Goal: Transaction & Acquisition: Download file/media

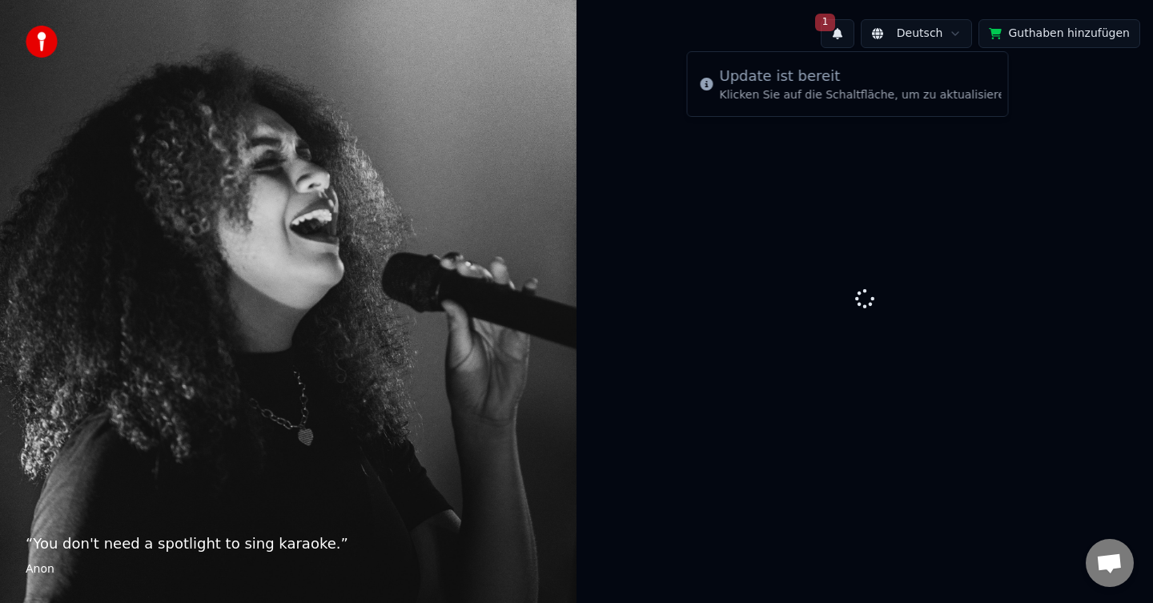
click at [712, 86] on icon at bounding box center [706, 84] width 13 height 13
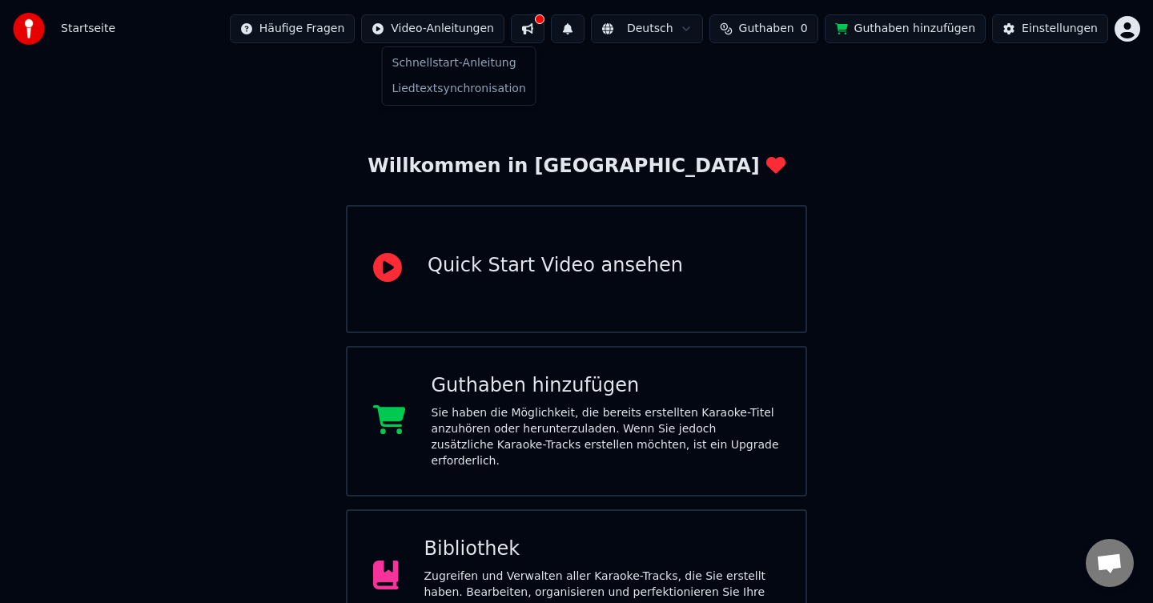
click at [455, 29] on html "Startseite Häufige Fragen Video-Anleitungen Deutsch Guthaben 0 Guthaben hinzufü…" at bounding box center [576, 395] width 1153 height 791
click at [447, 62] on div "Schnellstart-Anleitung" at bounding box center [459, 63] width 146 height 26
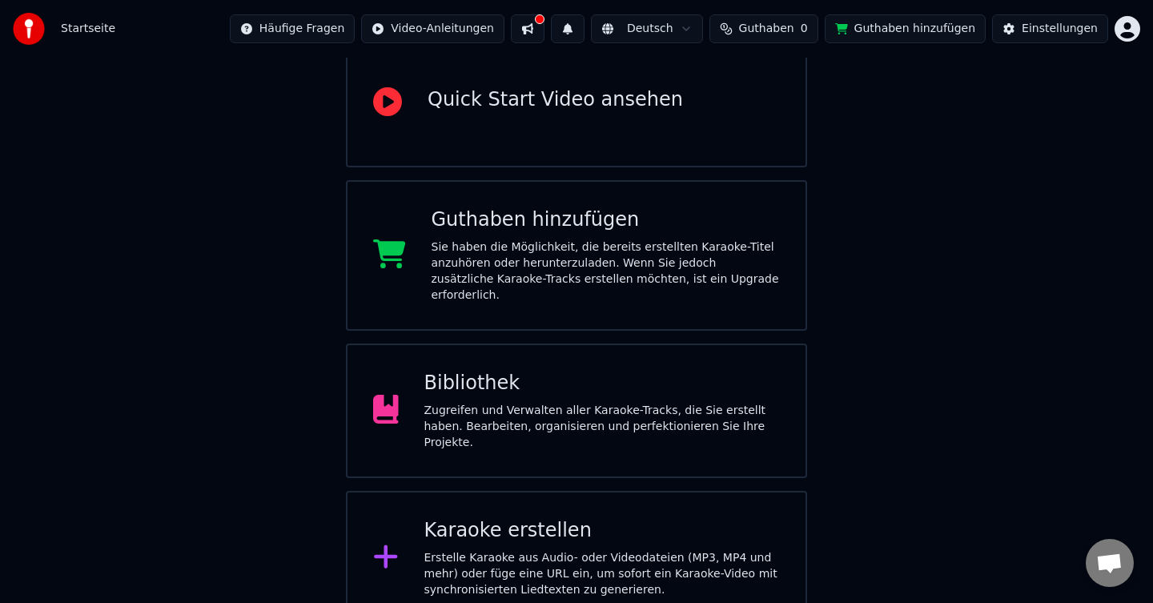
click at [537, 403] on div "Zugreifen und Verwalten aller Karaoke-Tracks, die Sie erstellt haben. Bearbeite…" at bounding box center [602, 427] width 356 height 48
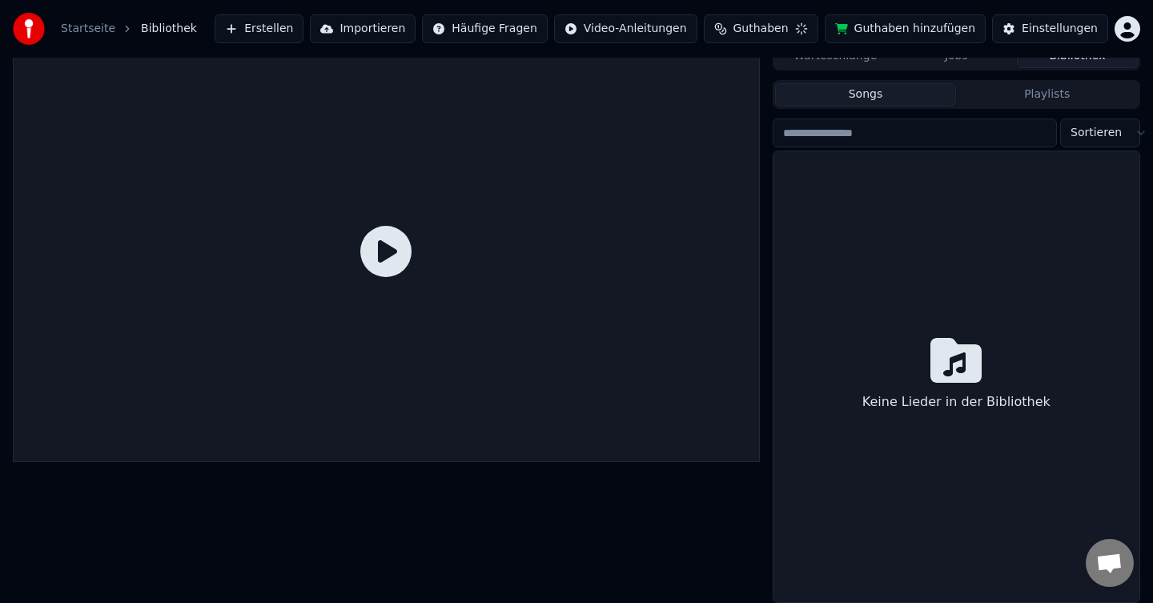
scroll to position [16, 0]
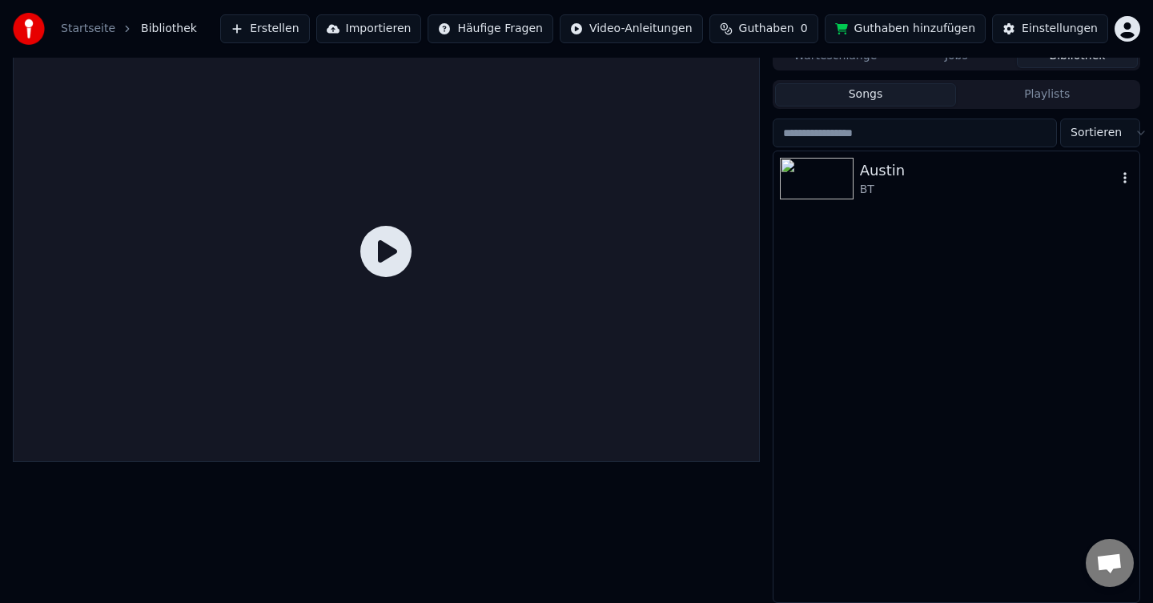
click at [819, 190] on img at bounding box center [817, 179] width 74 height 42
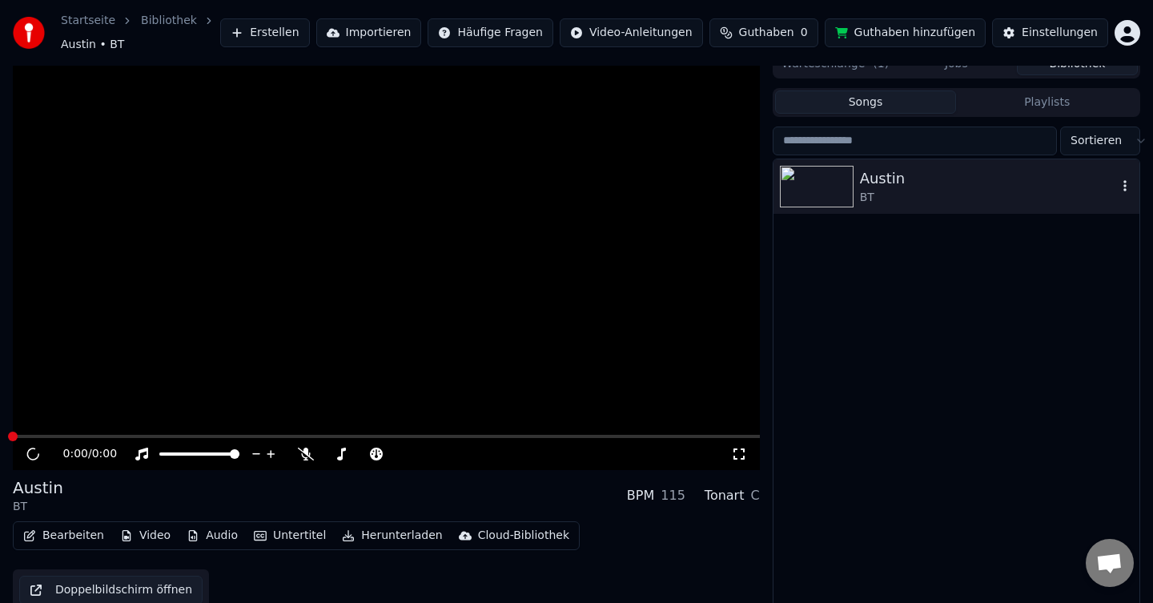
scroll to position [23, 0]
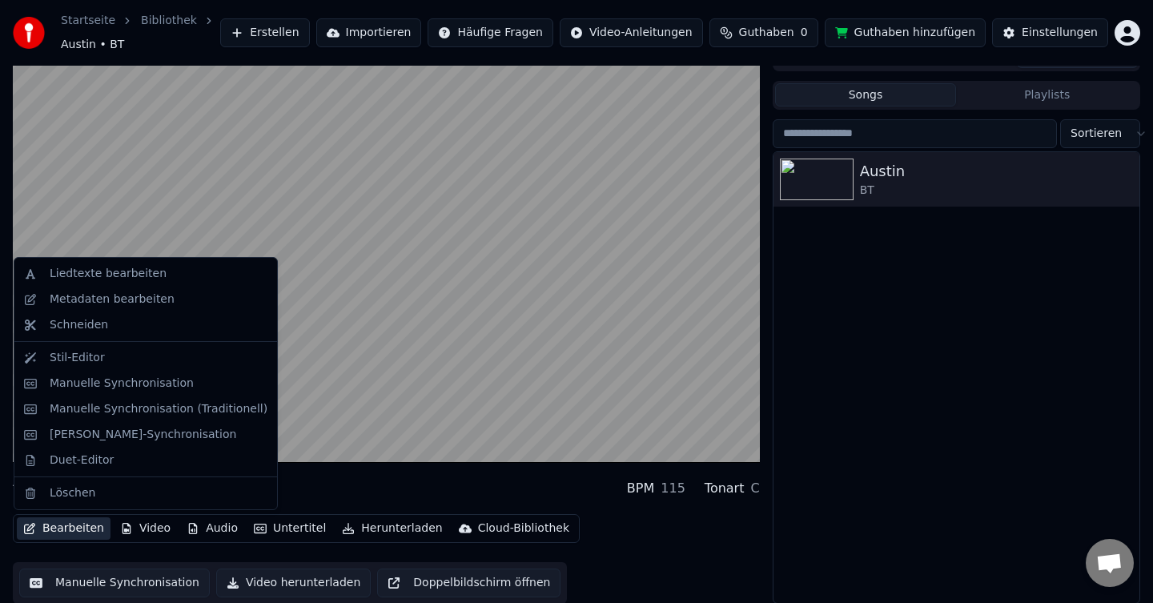
click at [64, 529] on button "Bearbeiten" at bounding box center [64, 528] width 94 height 22
click at [91, 357] on div "Stil-Editor" at bounding box center [77, 358] width 55 height 16
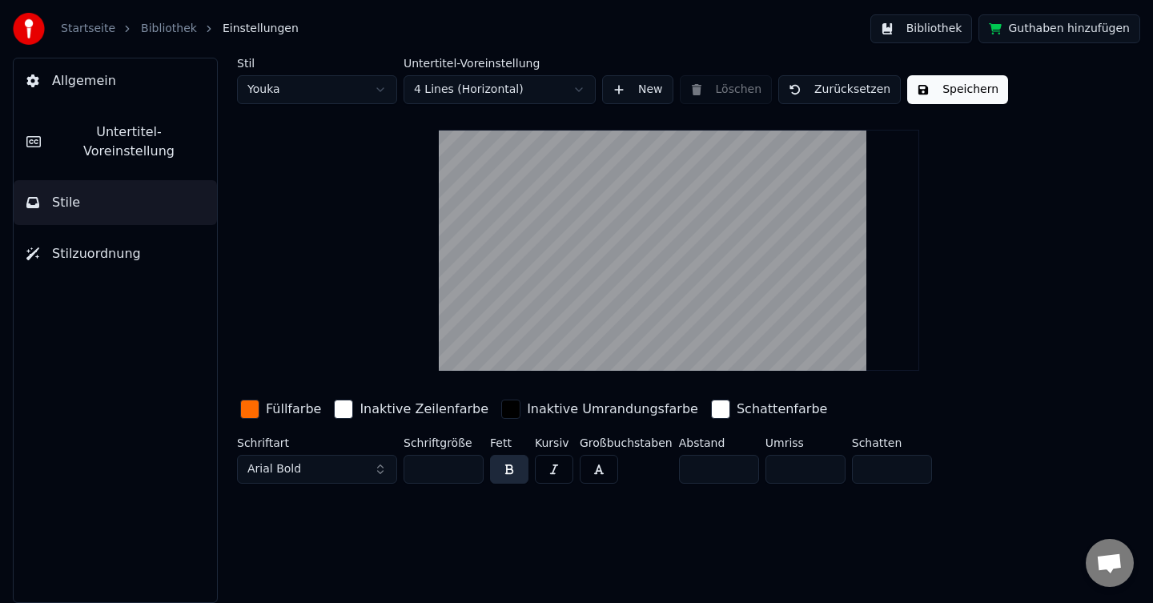
click at [175, 34] on link "Bibliothek" at bounding box center [169, 29] width 56 height 16
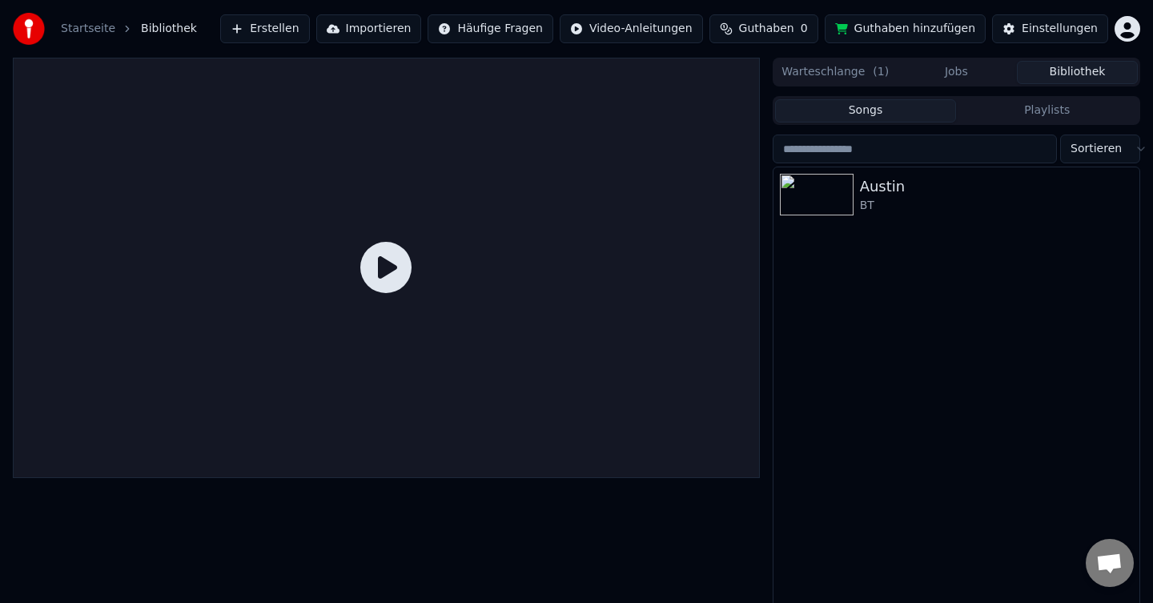
click at [346, 457] on div at bounding box center [386, 268] width 747 height 420
click at [876, 197] on div "Austin" at bounding box center [988, 186] width 257 height 22
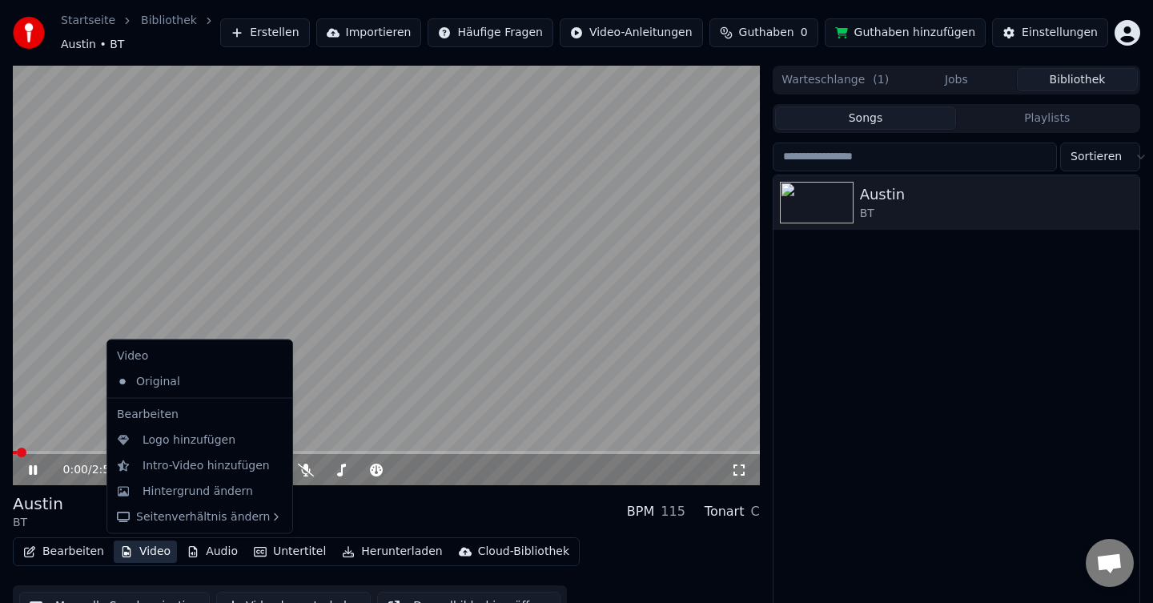
click at [153, 554] on button "Video" at bounding box center [145, 551] width 63 height 22
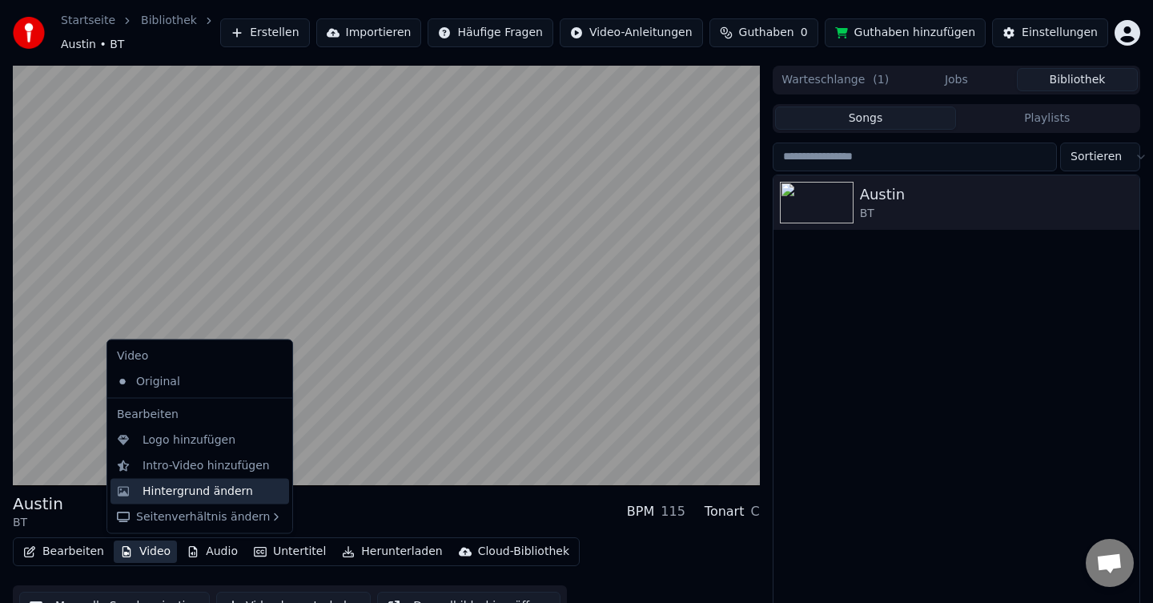
click at [175, 492] on div "Hintergrund ändern" at bounding box center [197, 491] width 110 height 16
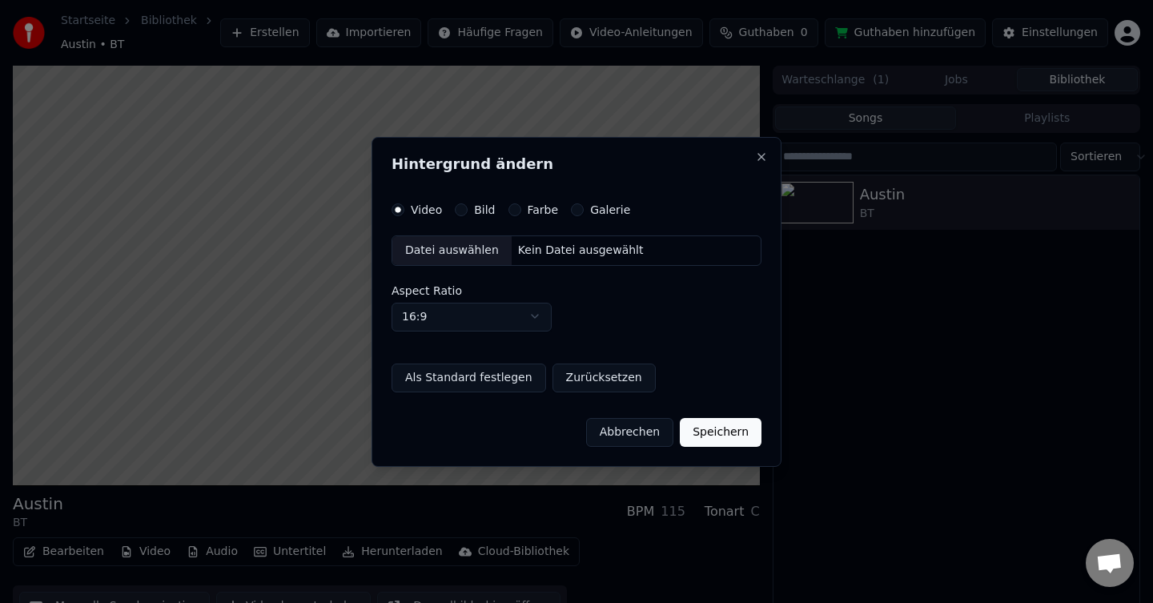
click at [547, 213] on label "Farbe" at bounding box center [542, 209] width 31 height 11
click at [521, 213] on button "Farbe" at bounding box center [514, 209] width 13 height 13
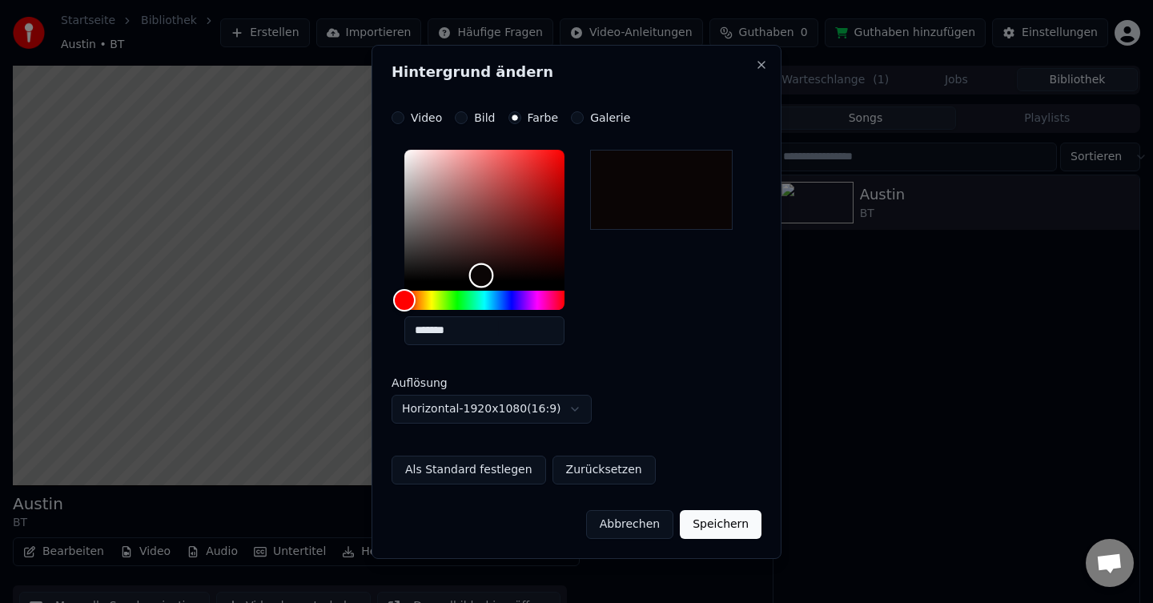
type input "*******"
drag, startPoint x: 407, startPoint y: 281, endPoint x: 579, endPoint y: 303, distance: 173.5
click at [579, 303] on div "*******" at bounding box center [497, 250] width 186 height 215
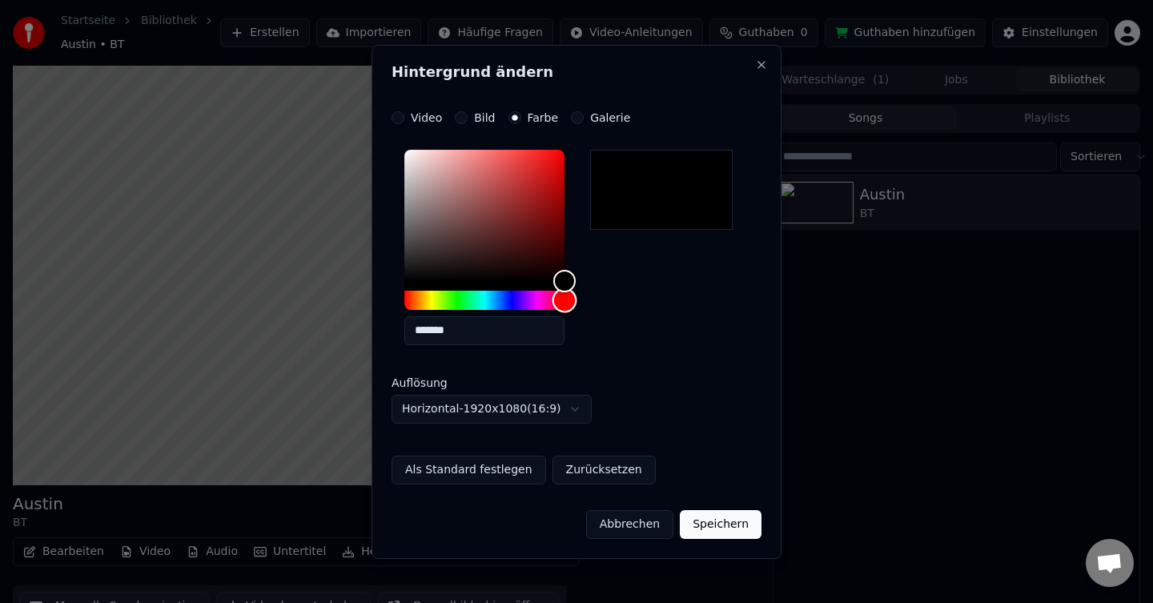
drag, startPoint x: 406, startPoint y: 304, endPoint x: 674, endPoint y: 323, distance: 268.8
click at [676, 323] on div "*******" at bounding box center [576, 250] width 370 height 215
click at [491, 469] on button "Als Standard festlegen" at bounding box center [468, 469] width 154 height 29
click at [712, 523] on button "Speichern" at bounding box center [721, 524] width 82 height 29
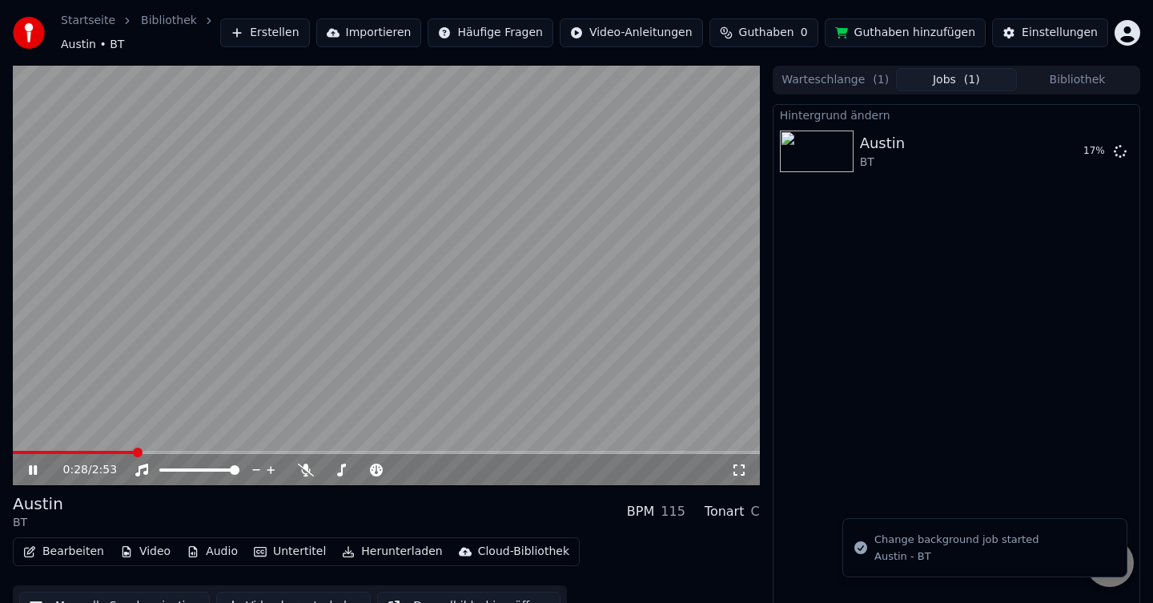
click at [34, 473] on icon at bounding box center [33, 470] width 8 height 10
click at [892, 152] on div "Austin" at bounding box center [883, 143] width 46 height 22
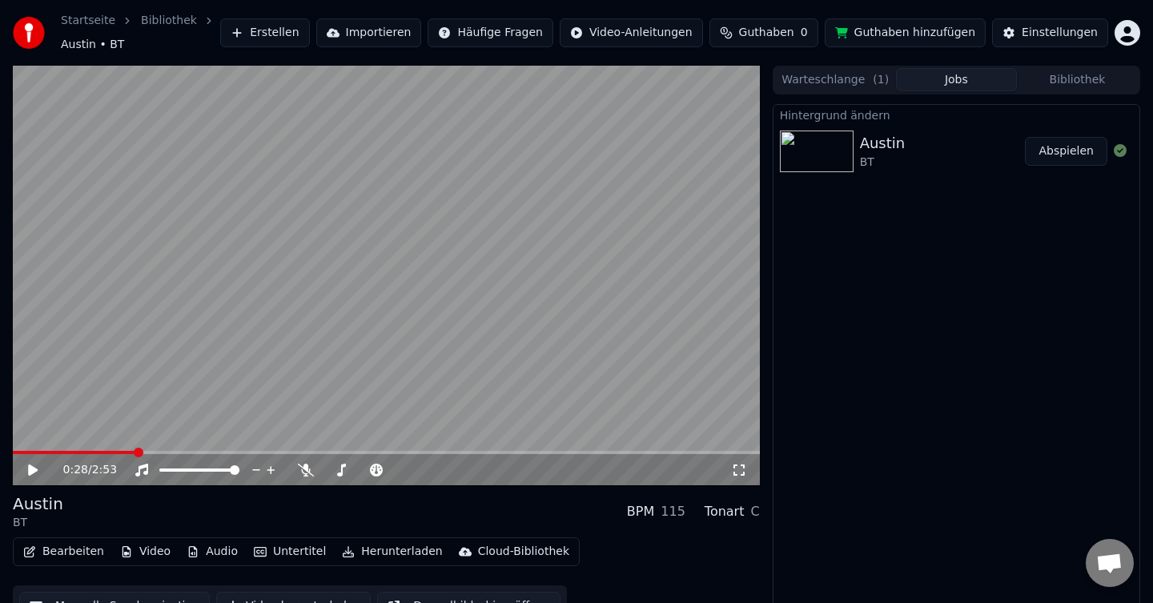
click at [1066, 153] on button "Abspielen" at bounding box center [1066, 151] width 82 height 29
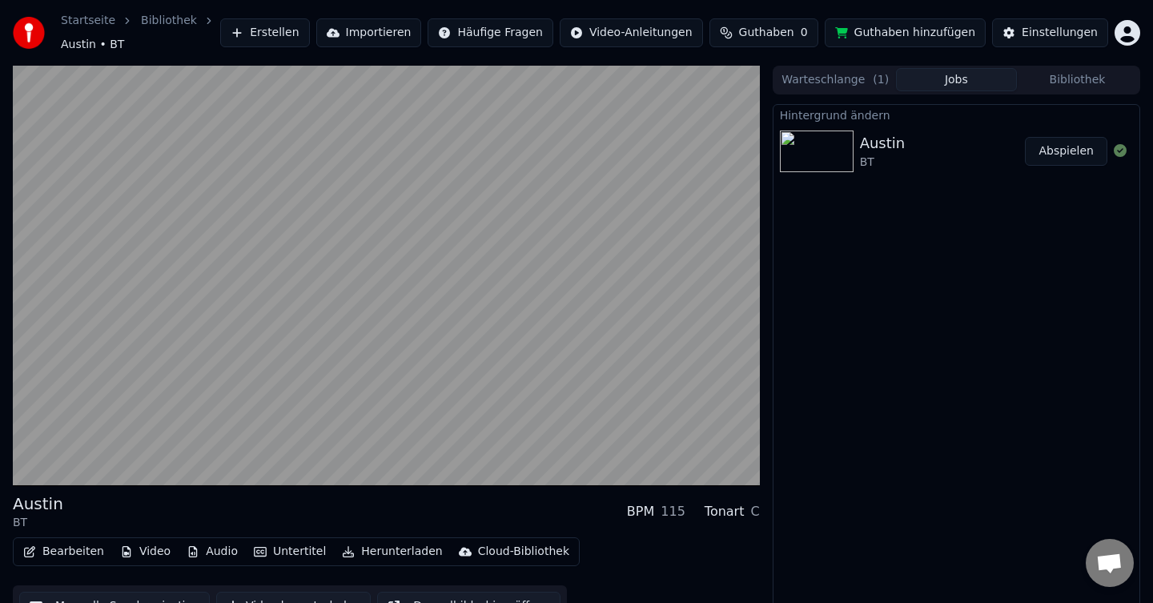
click at [286, 556] on button "Untertitel" at bounding box center [289, 551] width 85 height 22
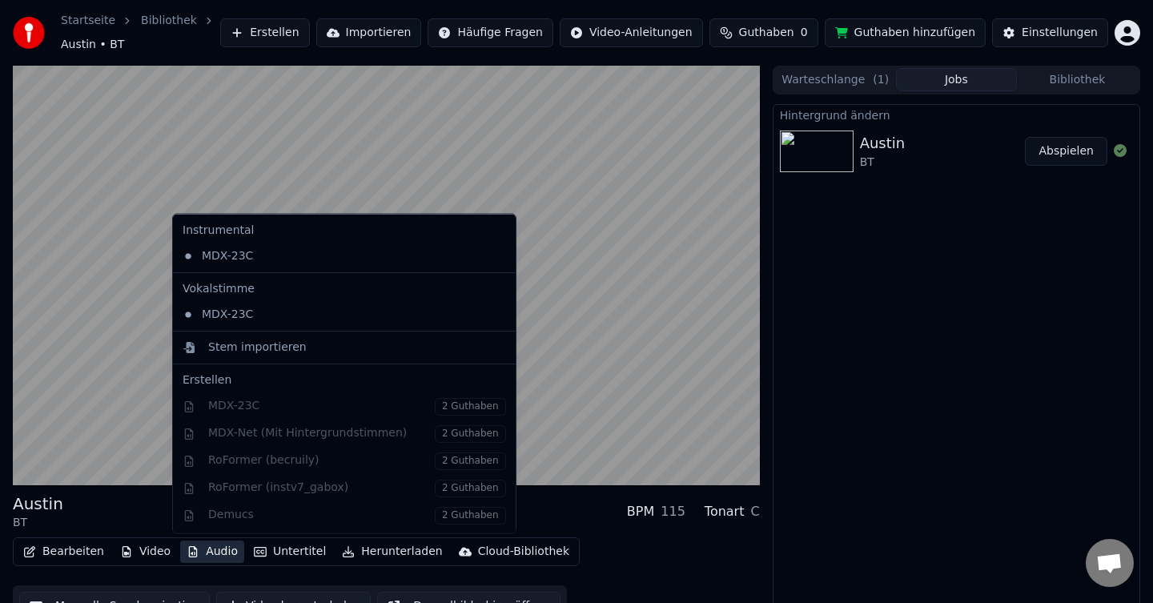
click at [220, 555] on button "Audio" at bounding box center [212, 551] width 64 height 22
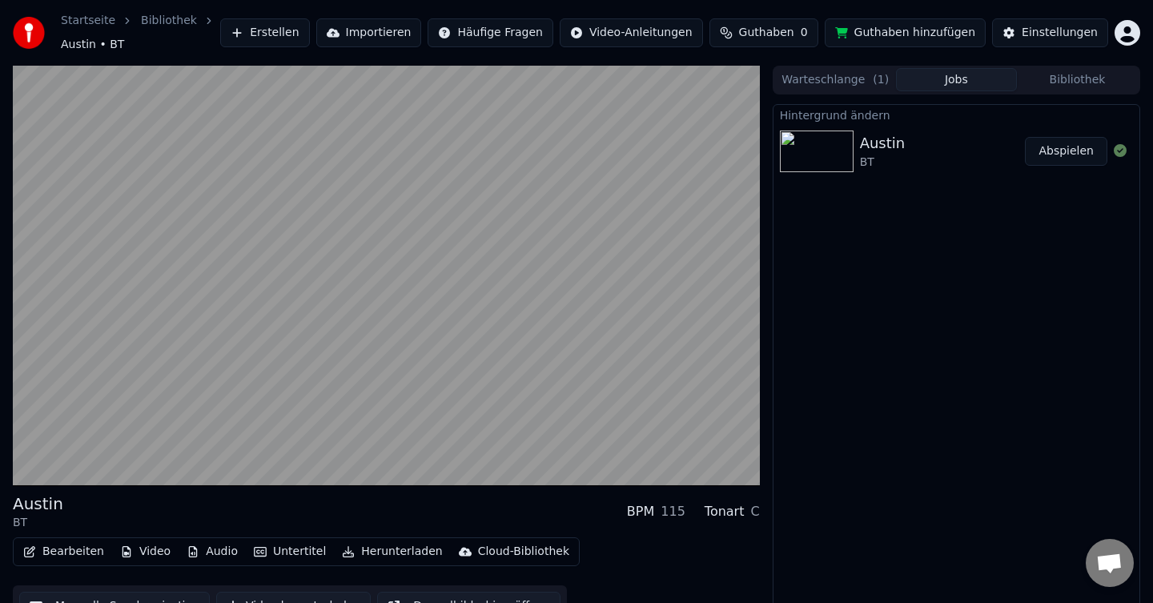
click at [80, 554] on button "Bearbeiten" at bounding box center [64, 551] width 94 height 22
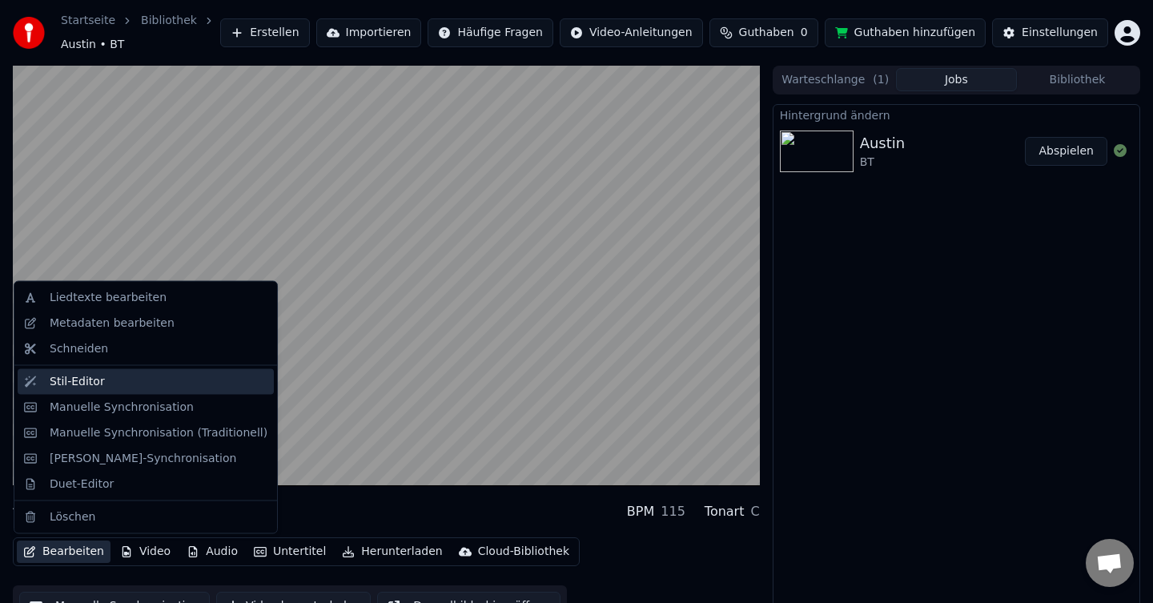
click at [84, 375] on div "Stil-Editor" at bounding box center [77, 381] width 55 height 16
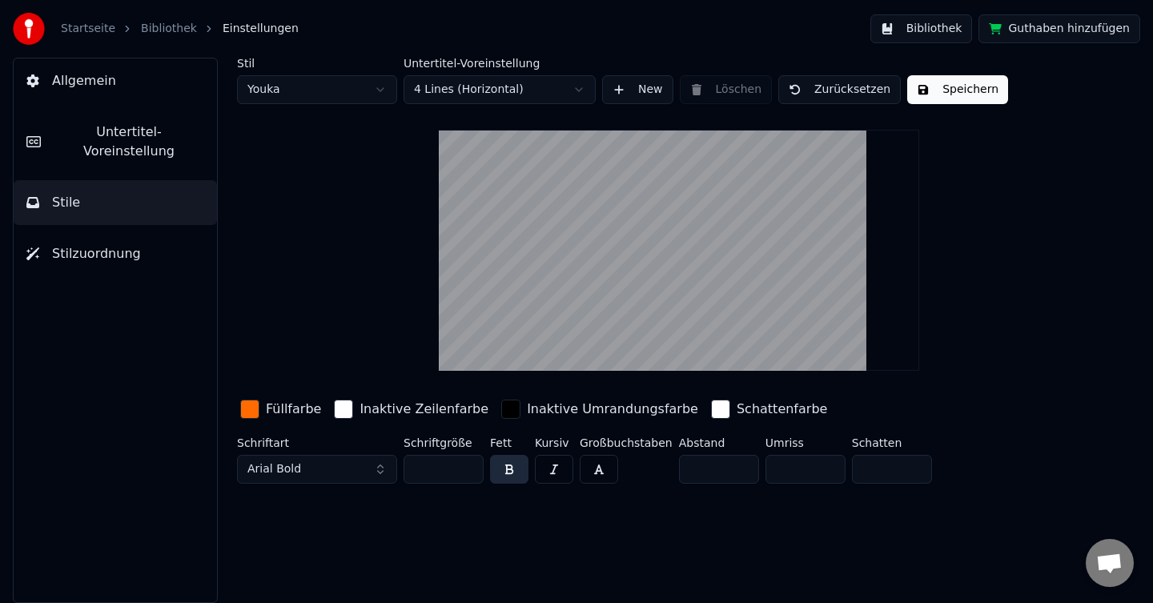
click at [75, 244] on span "Stilzuordnung" at bounding box center [96, 253] width 89 height 19
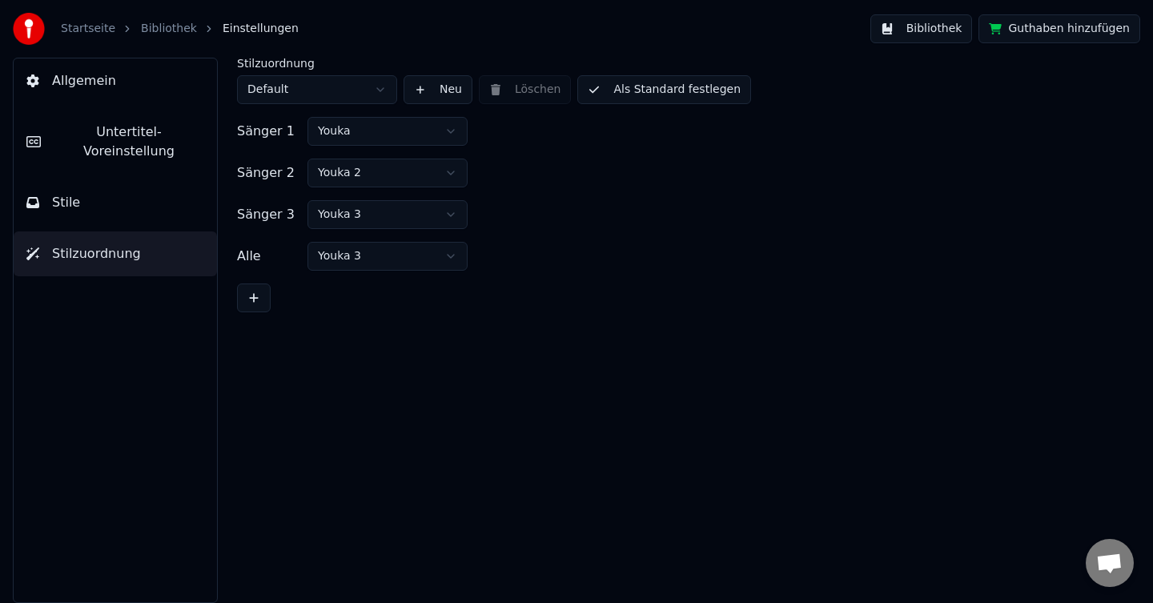
click at [76, 193] on span "Stile" at bounding box center [66, 202] width 28 height 19
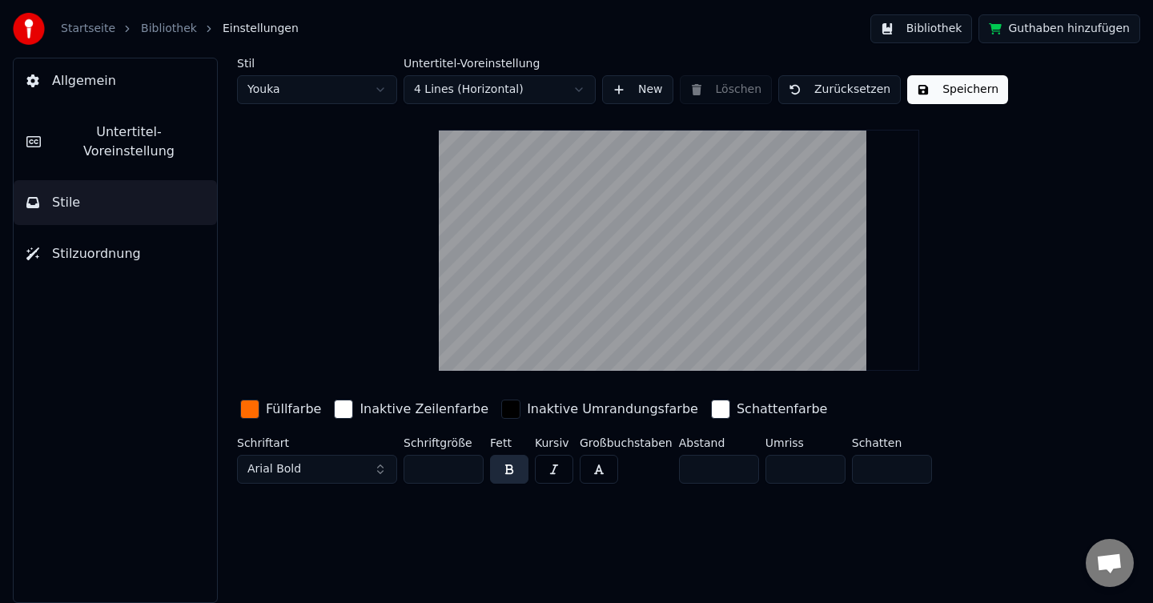
click at [62, 125] on span "Untertitel-Voreinstellung" at bounding box center [129, 141] width 150 height 38
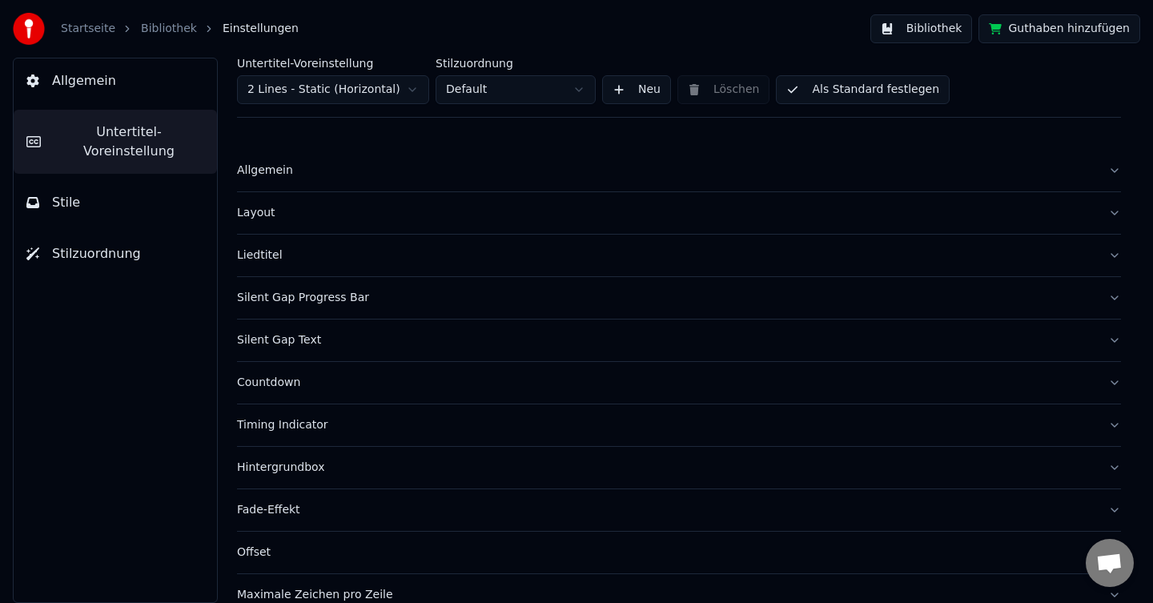
click at [1113, 173] on button "Allgemein" at bounding box center [679, 171] width 884 height 42
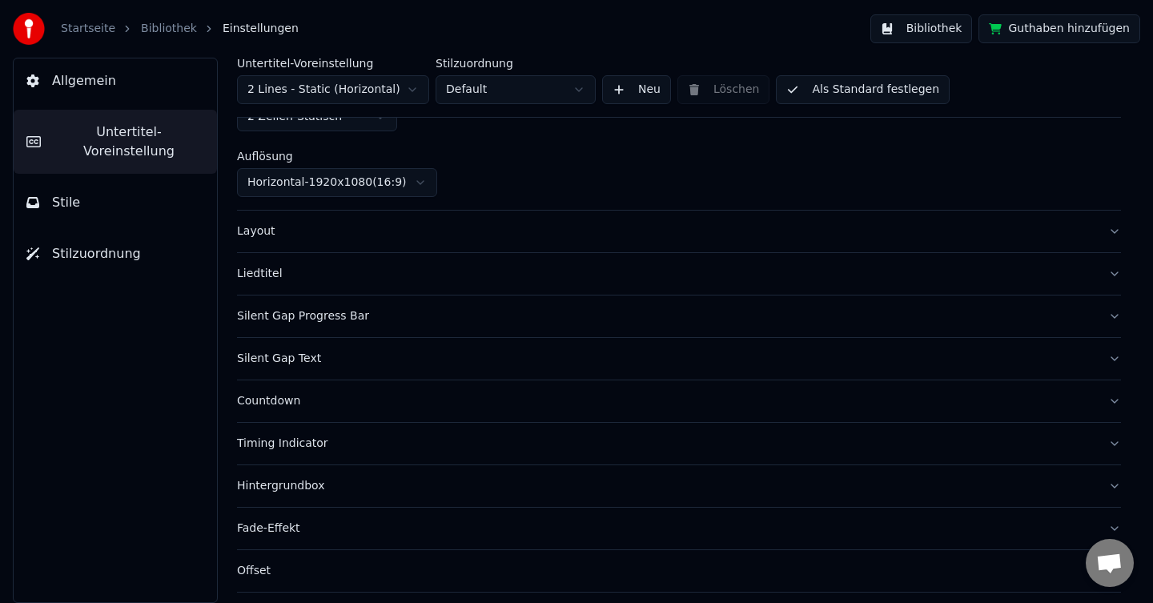
scroll to position [111, 0]
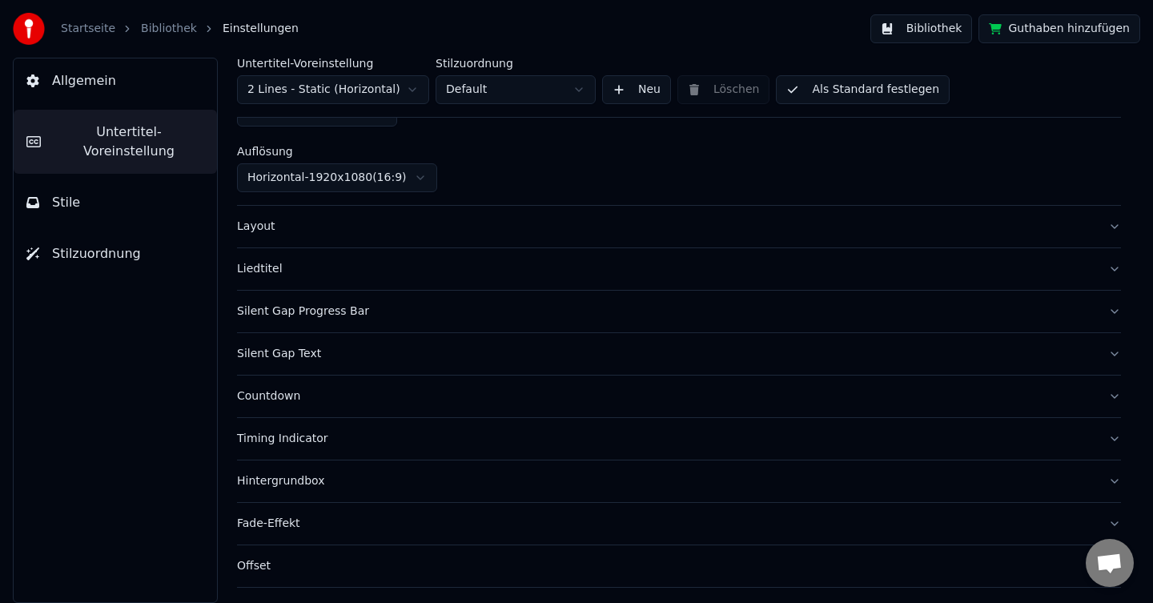
click at [459, 235] on button "Layout" at bounding box center [679, 227] width 884 height 42
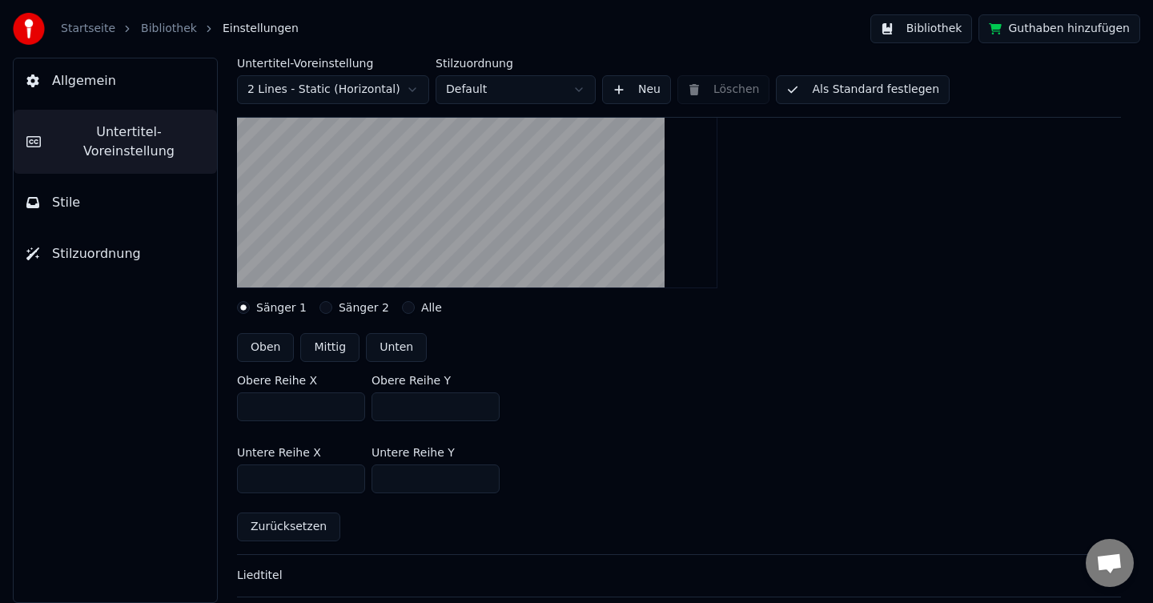
scroll to position [139, 0]
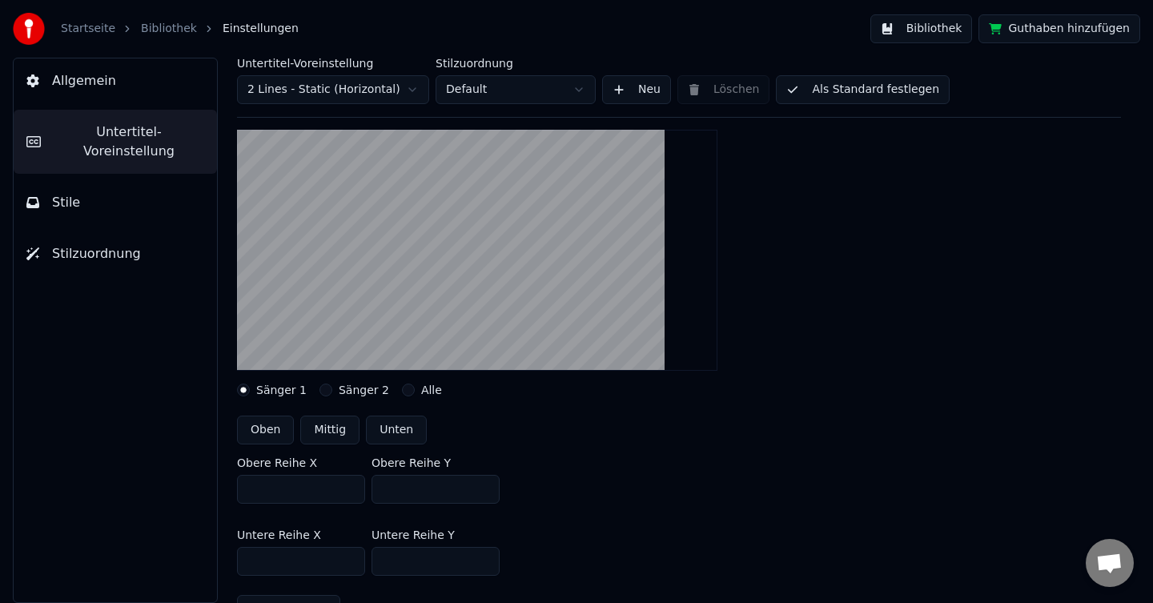
click at [258, 393] on label "Sänger 1" at bounding box center [281, 389] width 50 height 11
click at [250, 393] on button "Sänger 1" at bounding box center [243, 389] width 13 height 13
click at [360, 393] on label "Sänger 2" at bounding box center [364, 389] width 50 height 11
click at [332, 393] on button "Sänger 2" at bounding box center [325, 389] width 13 height 13
click at [271, 387] on label "Sänger 1" at bounding box center [281, 389] width 50 height 11
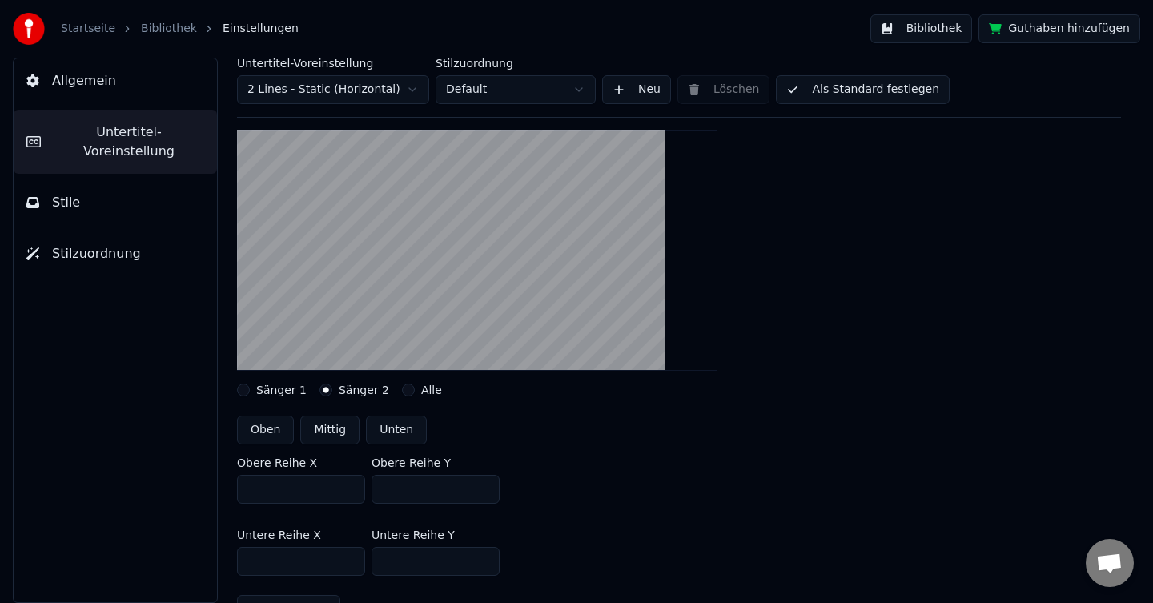
click at [250, 387] on button "Sänger 1" at bounding box center [243, 389] width 13 height 13
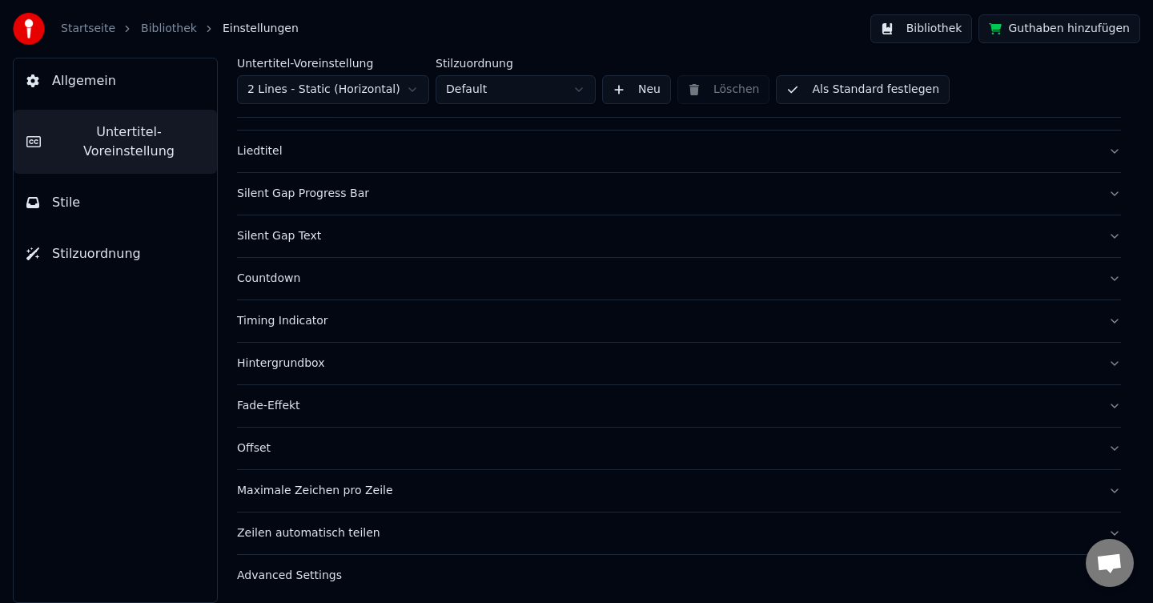
scroll to position [652, 0]
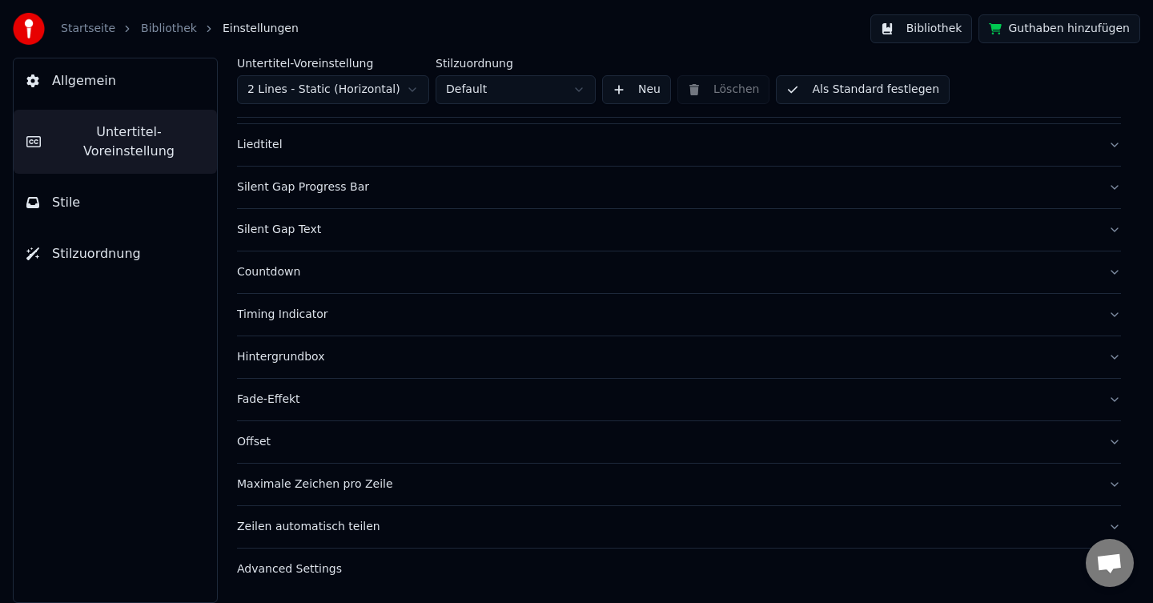
click at [469, 484] on div "Maximale Zeichen pro Zeile" at bounding box center [666, 484] width 858 height 16
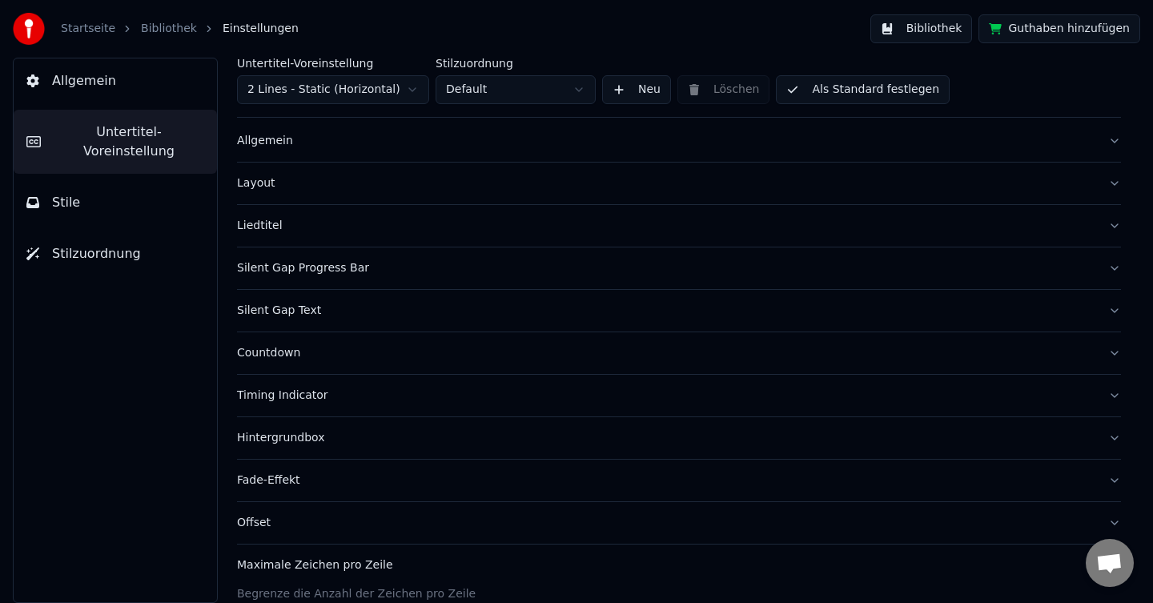
scroll to position [0, 0]
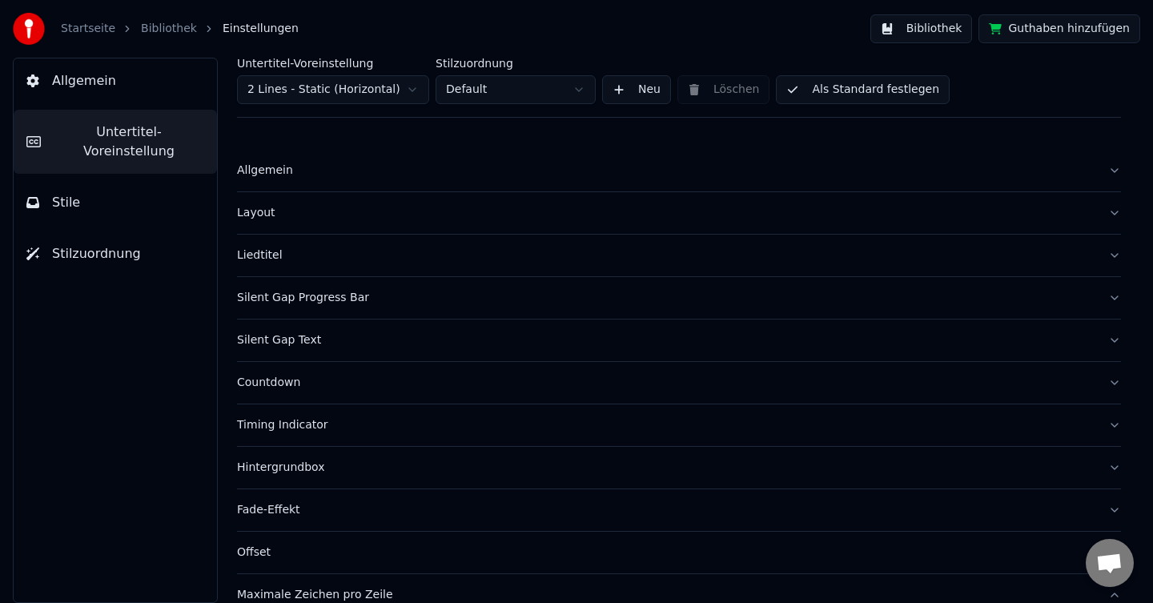
click at [259, 212] on div "Layout" at bounding box center [666, 213] width 858 height 16
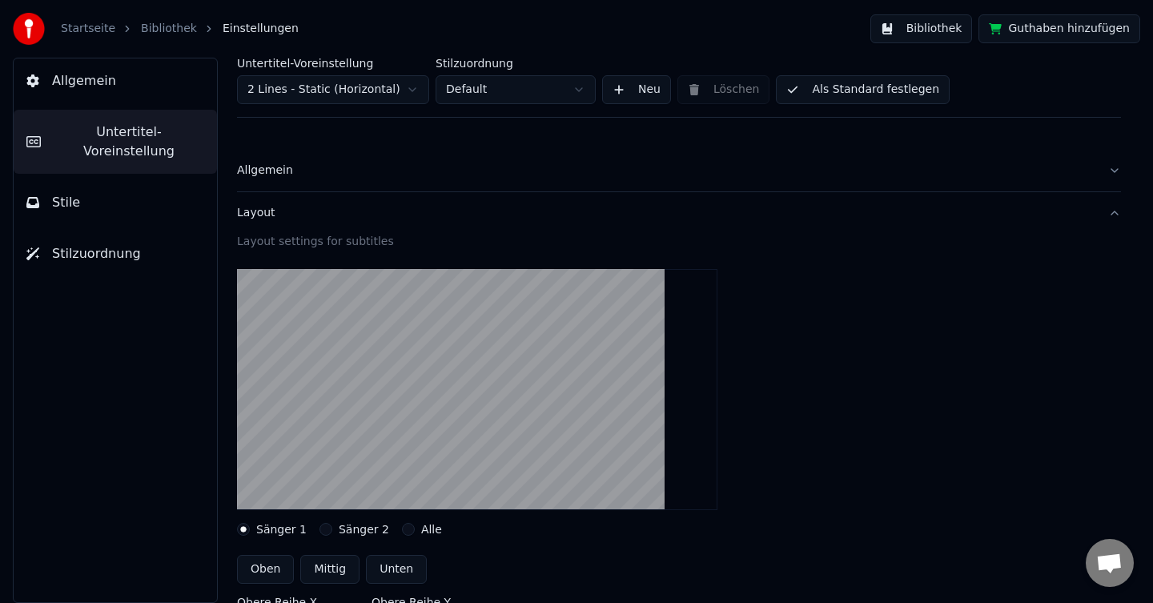
click at [274, 170] on div "Allgemein" at bounding box center [666, 170] width 858 height 16
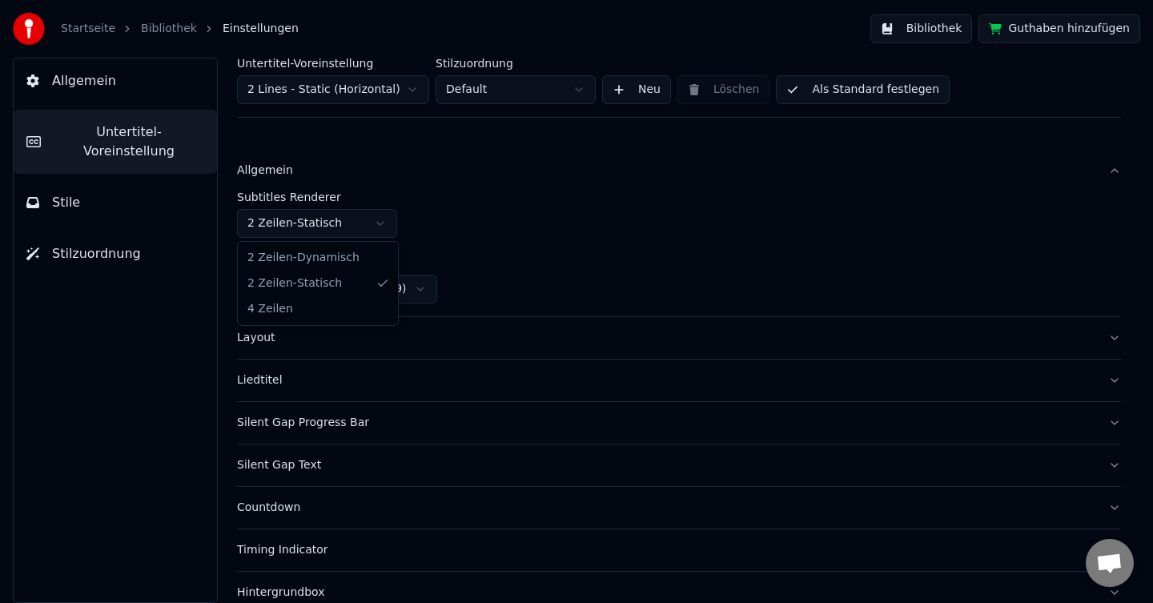
click at [384, 226] on html "Startseite Bibliothek Einstellungen Bibliothek Guthaben hinzufügen Allgemein Un…" at bounding box center [576, 301] width 1153 height 603
click at [421, 182] on html "Startseite Bibliothek Einstellungen Bibliothek Guthaben hinzufügen Allgemein Un…" at bounding box center [576, 301] width 1153 height 603
click at [378, 226] on html "Startseite Bibliothek Einstellungen Bibliothek Guthaben hinzufügen Allgemein Un…" at bounding box center [576, 301] width 1153 height 603
click at [380, 226] on html "Startseite Bibliothek Einstellungen Bibliothek Guthaben hinzufügen Allgemein Un…" at bounding box center [576, 301] width 1153 height 603
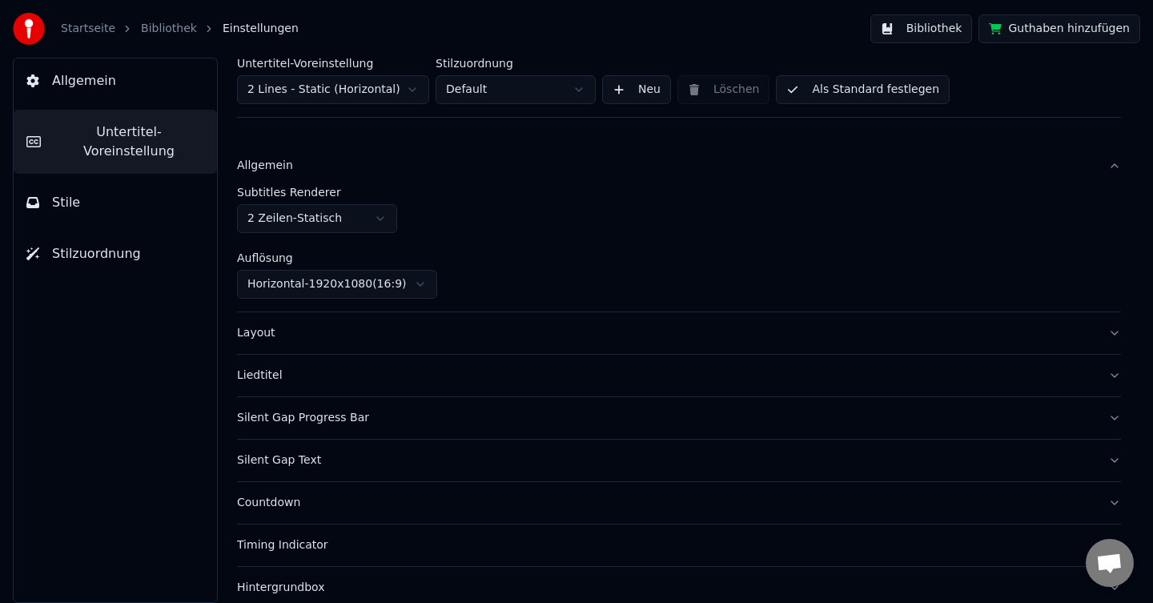
click at [80, 81] on span "Allgemein" at bounding box center [84, 80] width 64 height 19
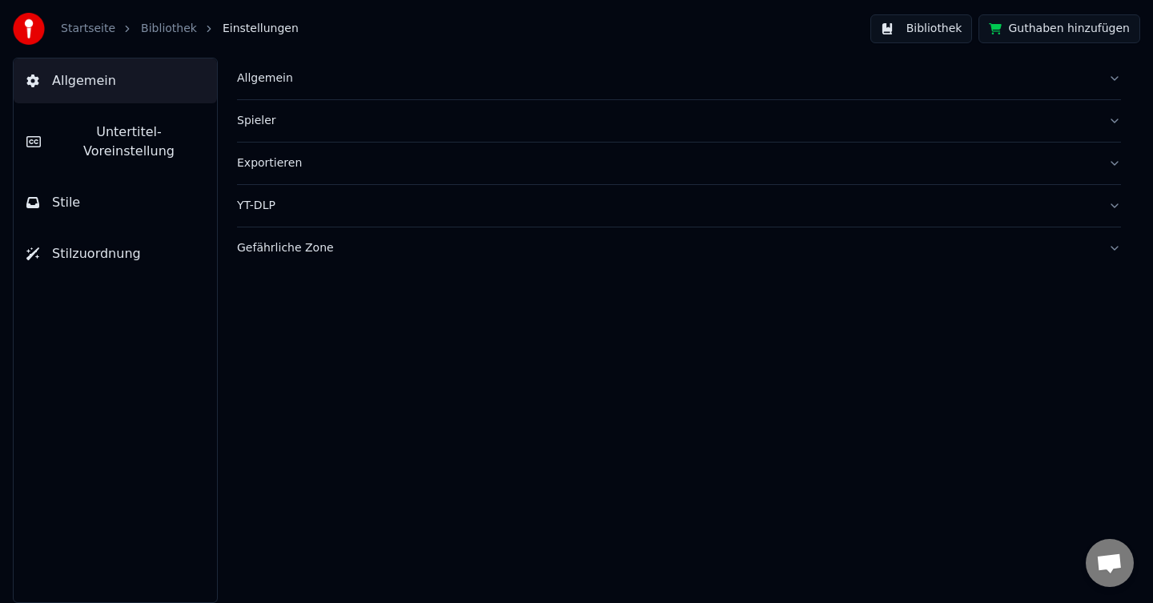
scroll to position [0, 0]
click at [251, 123] on div "Spieler" at bounding box center [666, 121] width 858 height 16
click at [45, 182] on button "Stile" at bounding box center [115, 202] width 203 height 45
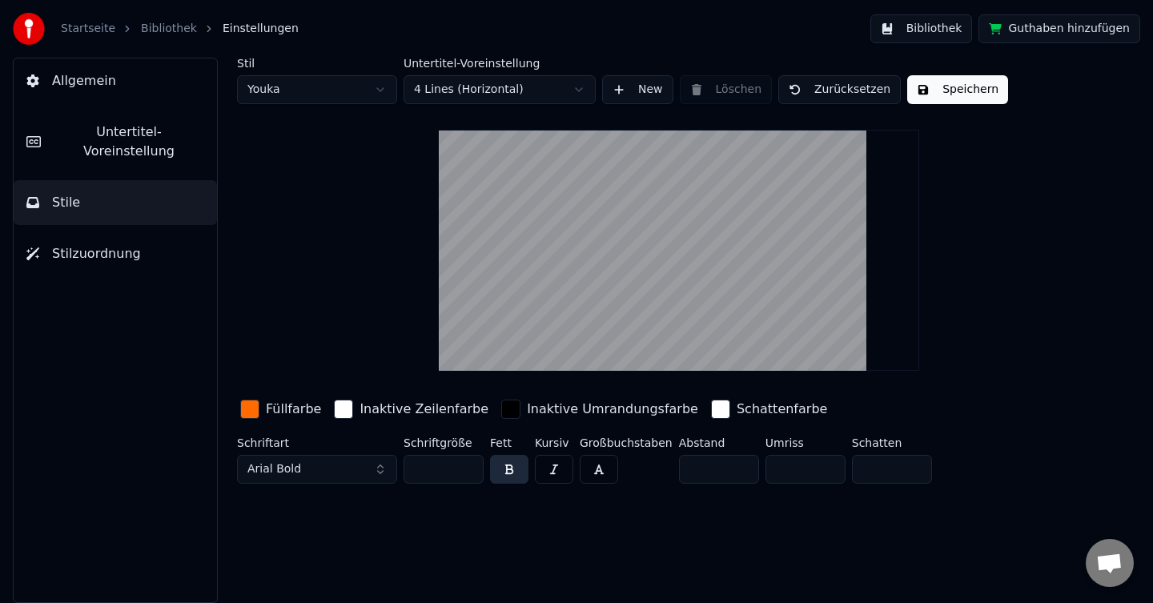
click at [118, 244] on span "Stilzuordnung" at bounding box center [96, 253] width 89 height 19
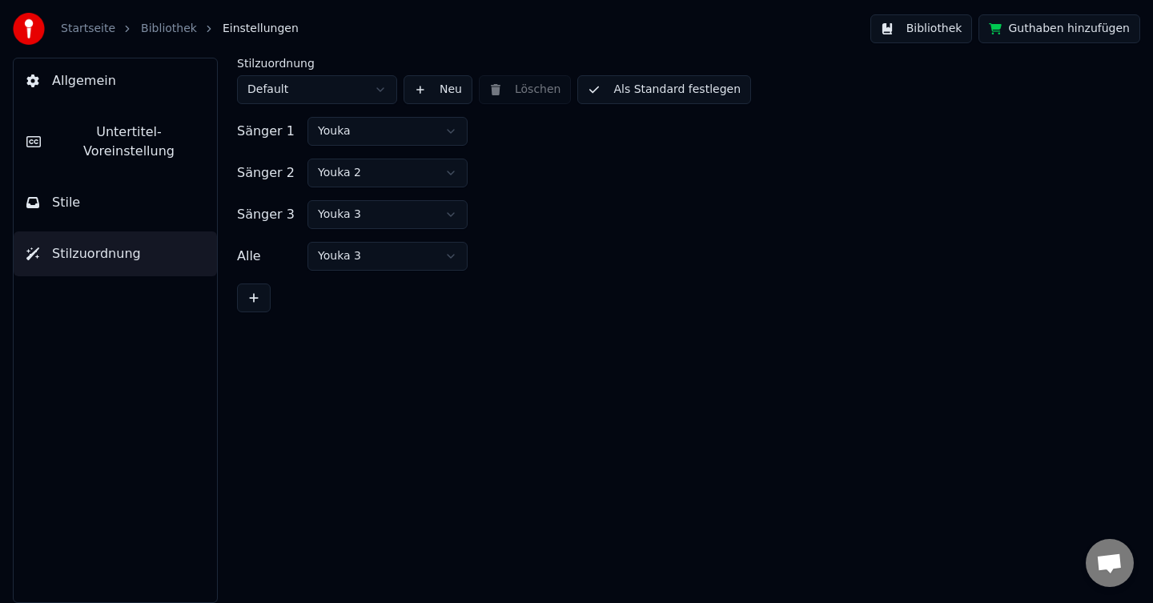
click at [922, 34] on button "Bibliothek" at bounding box center [921, 28] width 102 height 29
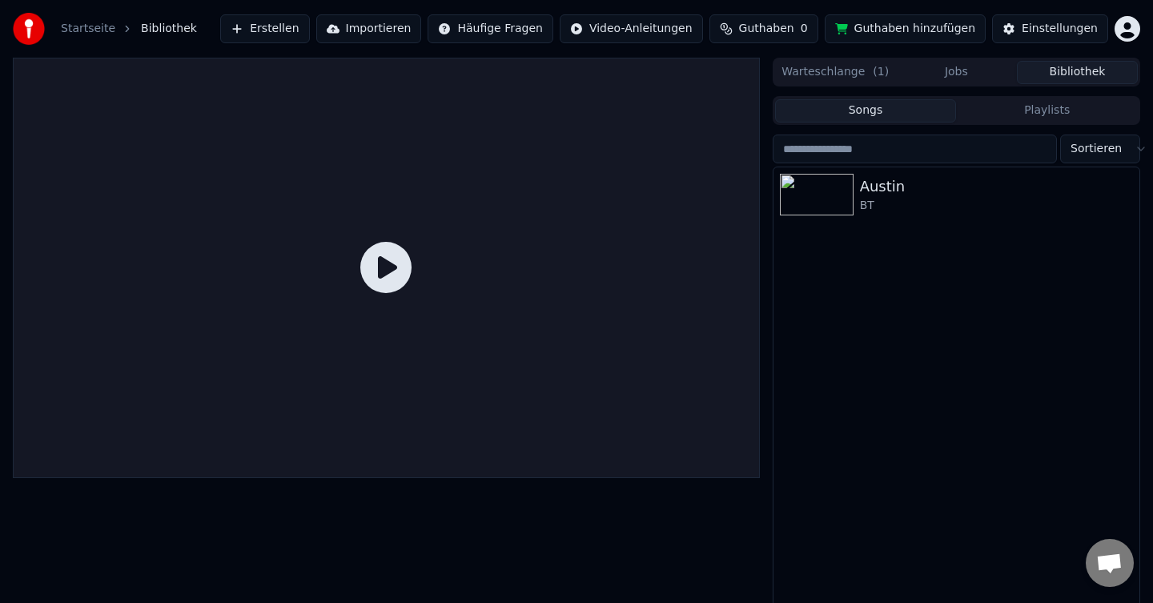
scroll to position [1, 0]
click at [868, 200] on div "BT" at bounding box center [988, 205] width 257 height 16
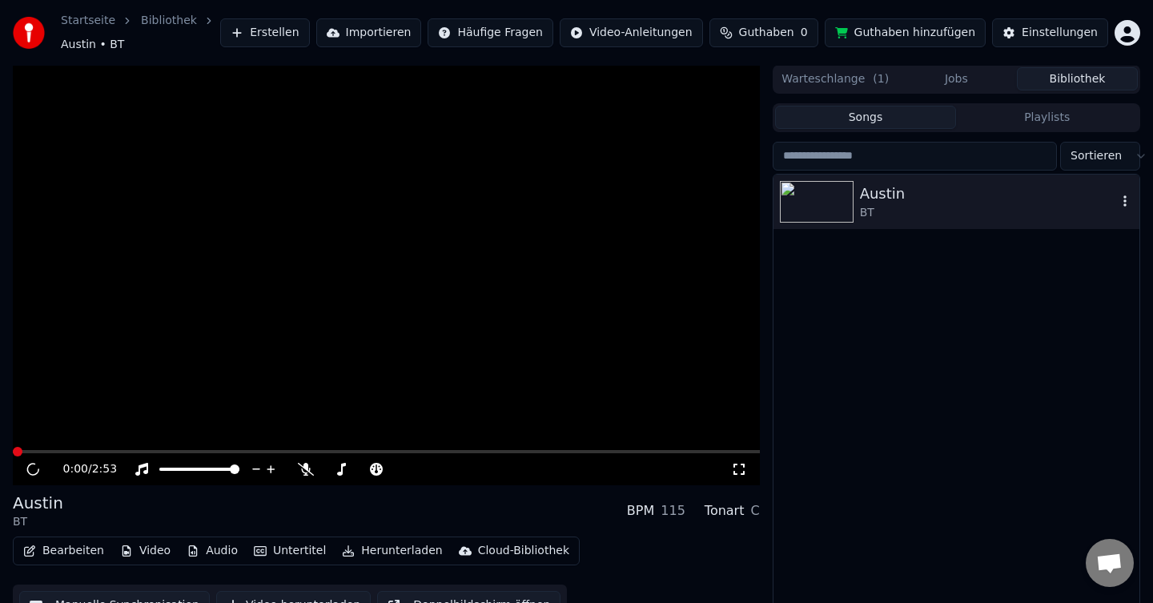
scroll to position [9, 0]
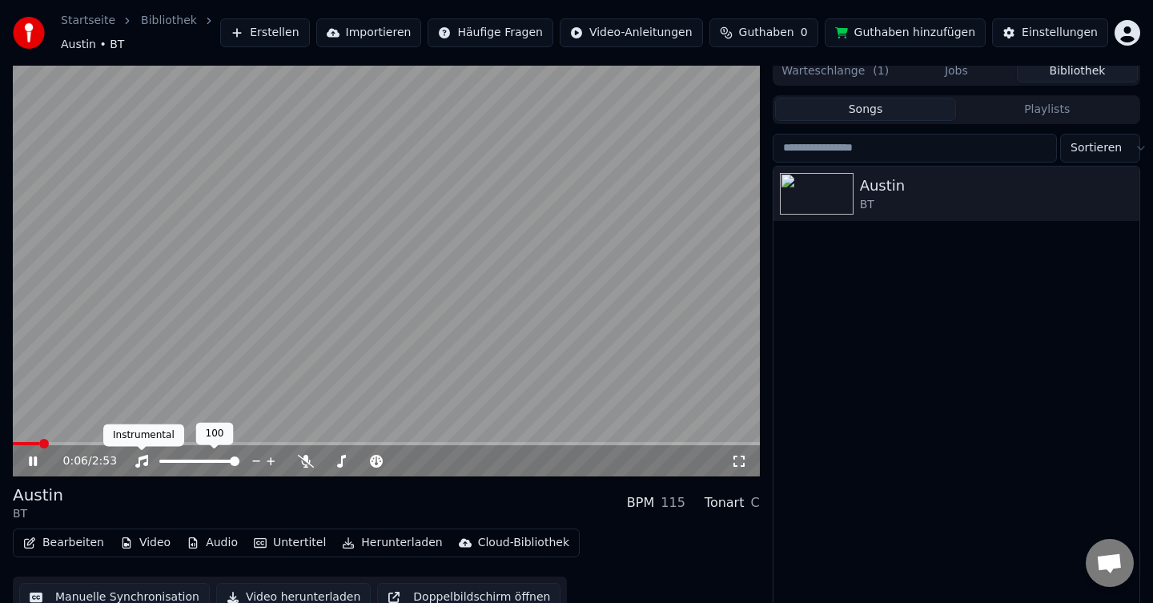
click at [138, 463] on icon at bounding box center [141, 461] width 13 height 13
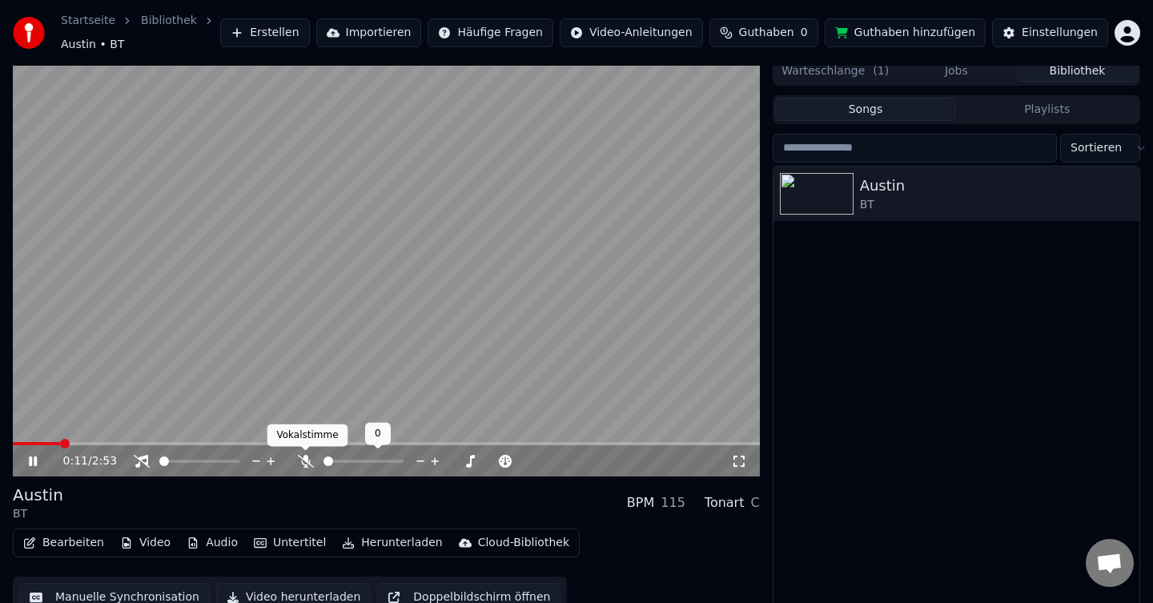
click at [307, 464] on icon at bounding box center [306, 461] width 16 height 13
click at [307, 464] on icon at bounding box center [305, 461] width 9 height 13
click at [307, 467] on div "0:18 / 2:53" at bounding box center [397, 461] width 668 height 16
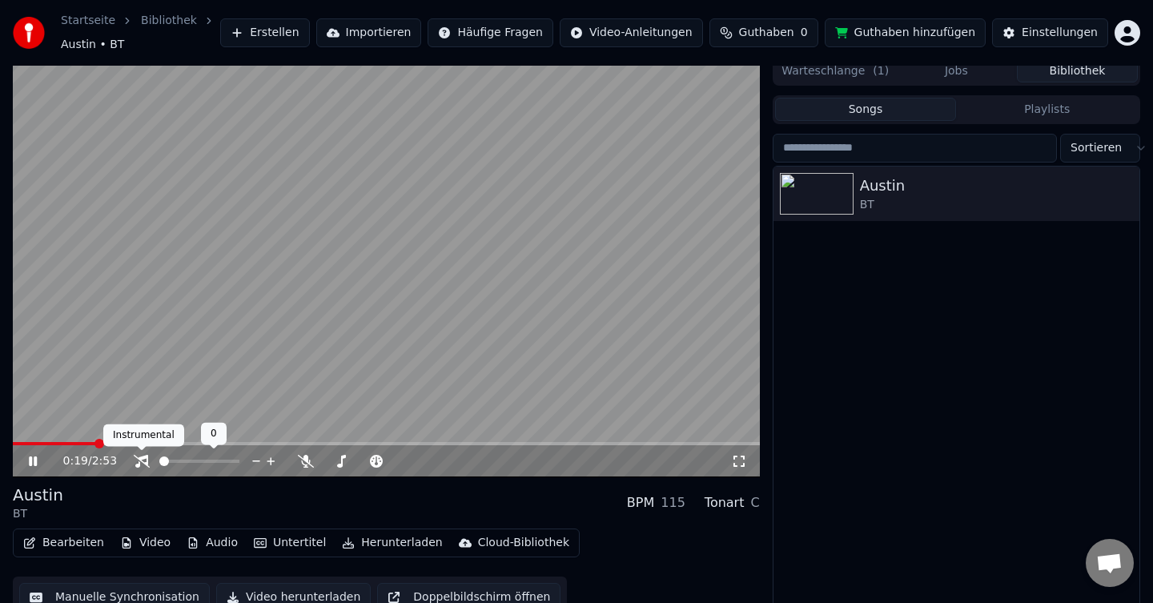
click at [137, 463] on icon at bounding box center [142, 461] width 16 height 13
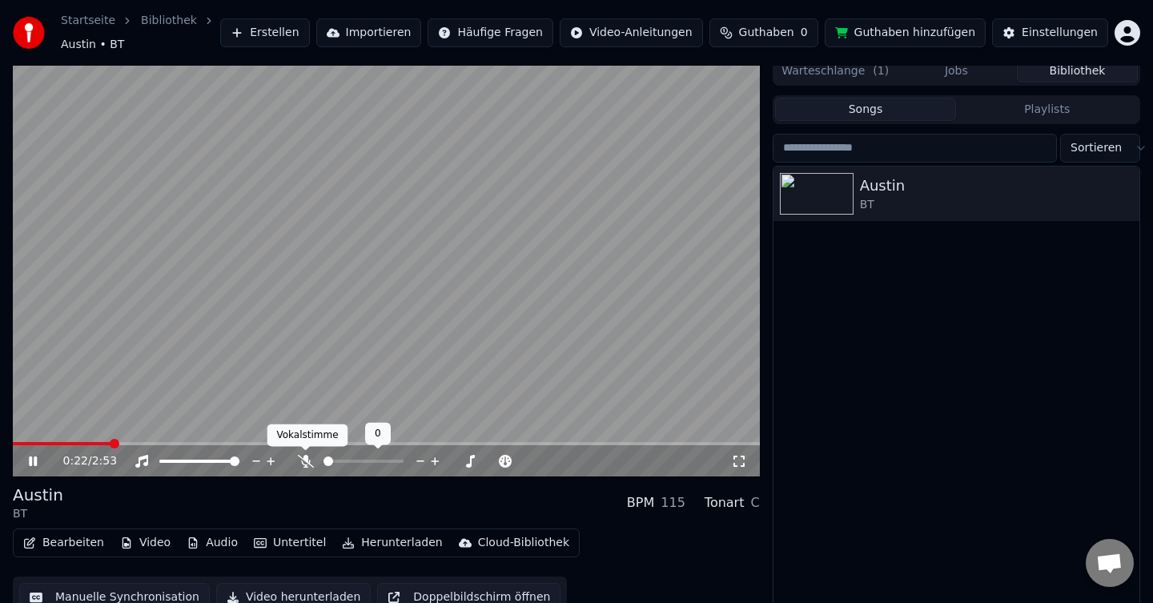
click at [305, 466] on icon at bounding box center [306, 461] width 16 height 13
click at [31, 460] on icon at bounding box center [33, 461] width 8 height 10
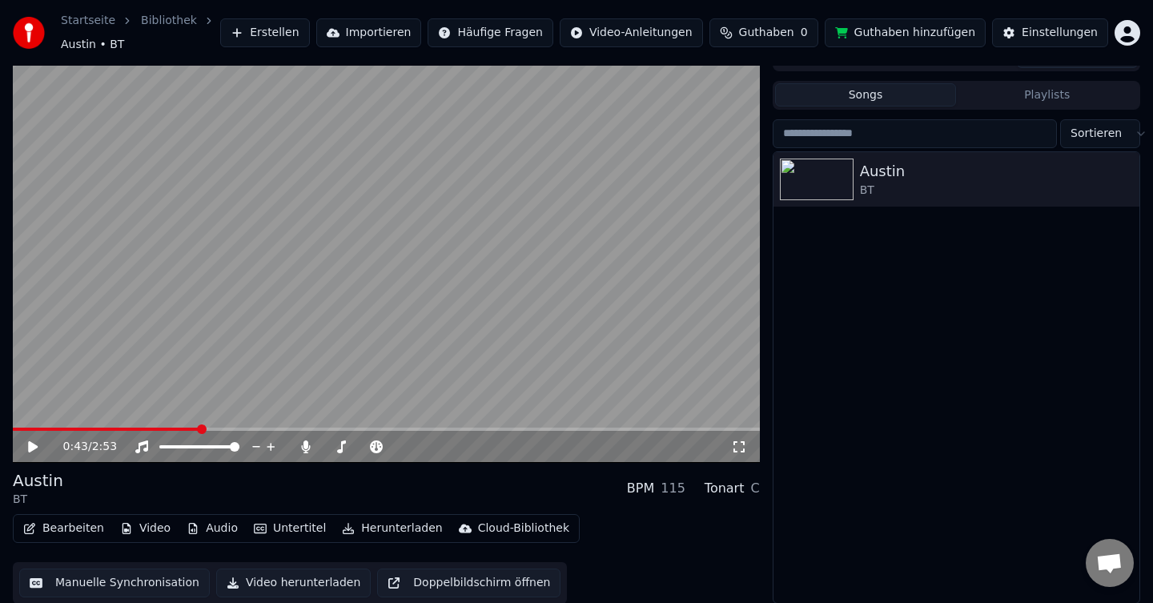
click at [388, 530] on button "Herunterladen" at bounding box center [391, 528] width 113 height 22
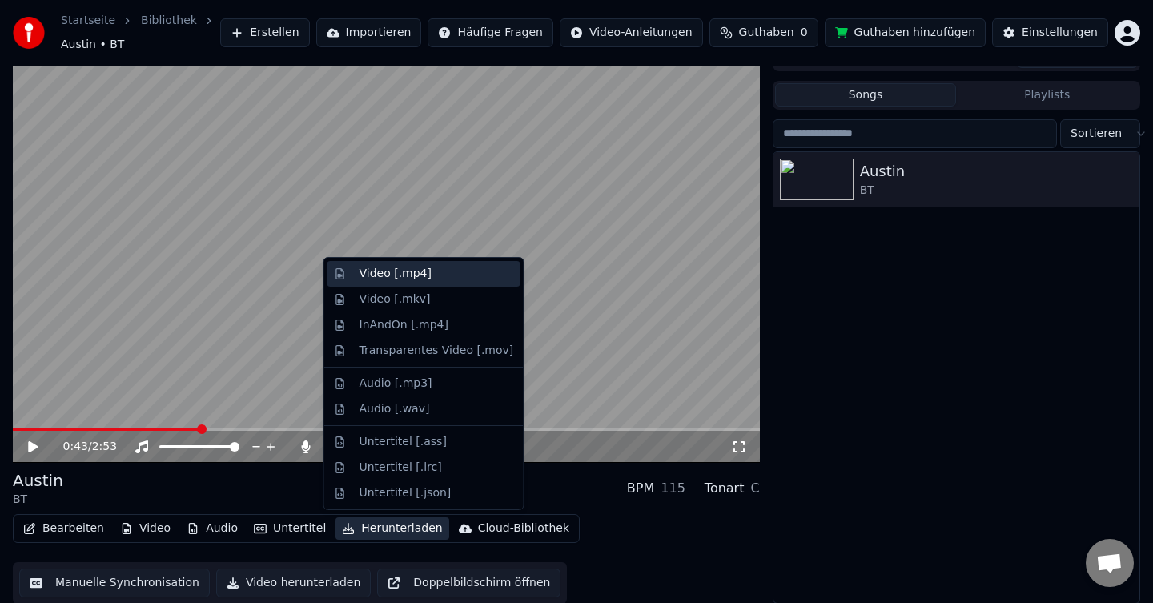
click at [399, 278] on div "Video [.mp4]" at bounding box center [395, 274] width 72 height 16
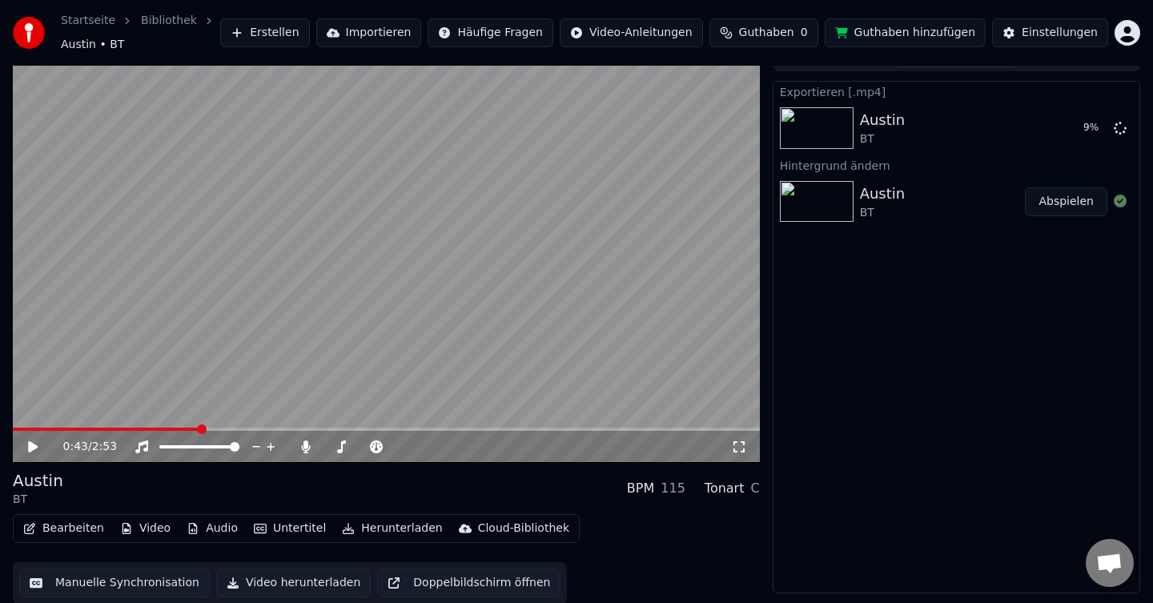
click at [920, 36] on button "Guthaben hinzufügen" at bounding box center [905, 32] width 162 height 29
click at [820, 211] on img at bounding box center [817, 202] width 74 height 42
click at [799, 130] on img at bounding box center [817, 128] width 74 height 42
click at [825, 203] on img at bounding box center [817, 202] width 74 height 42
click at [77, 527] on button "Bearbeiten" at bounding box center [64, 528] width 94 height 22
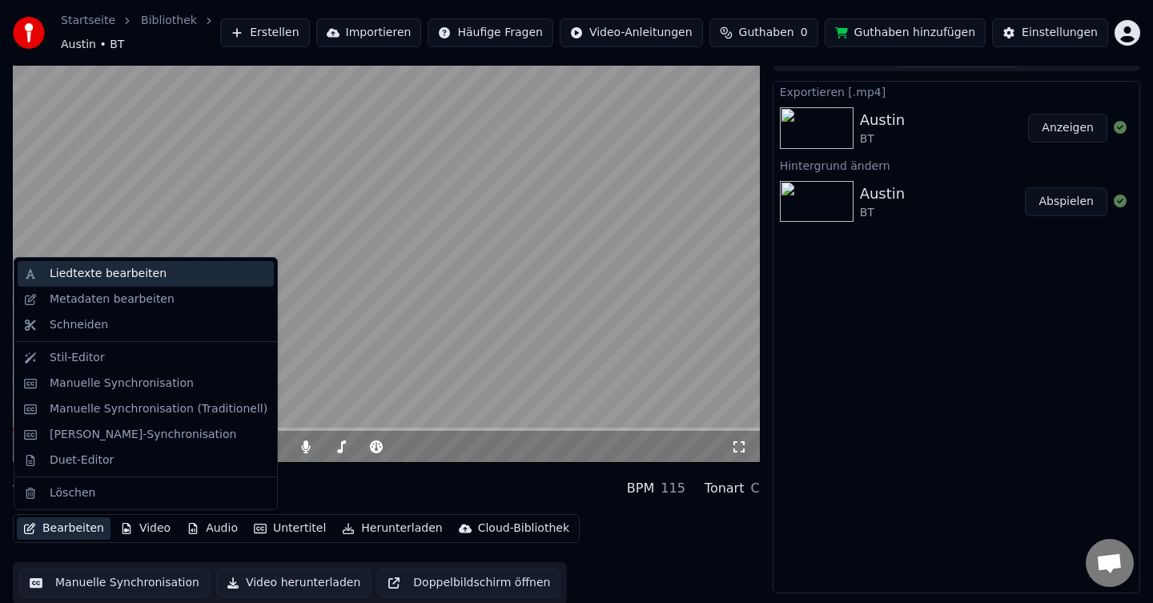
click at [81, 280] on div "Liedtexte bearbeiten" at bounding box center [108, 274] width 117 height 16
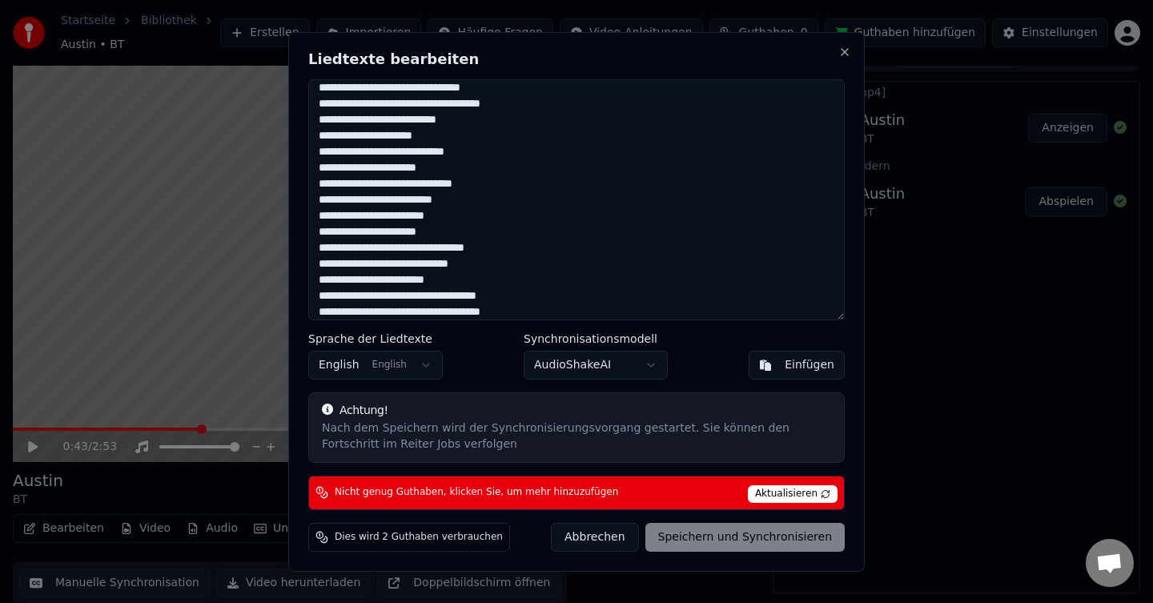
scroll to position [0, 0]
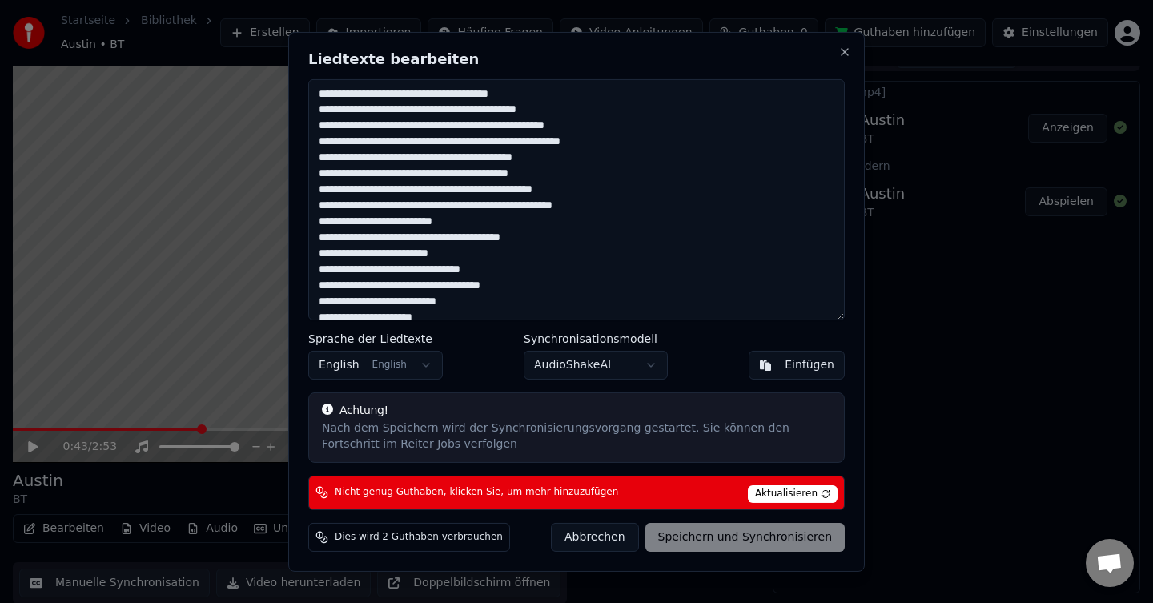
click at [612, 537] on button "Abbrechen" at bounding box center [594, 537] width 87 height 29
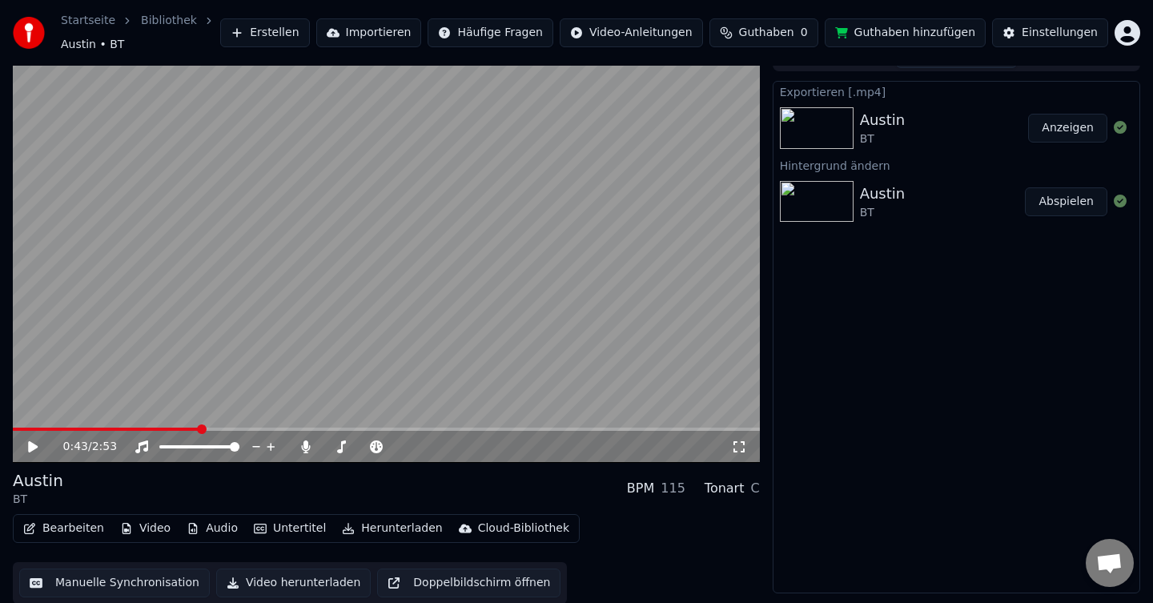
click at [62, 526] on button "Bearbeiten" at bounding box center [64, 528] width 94 height 22
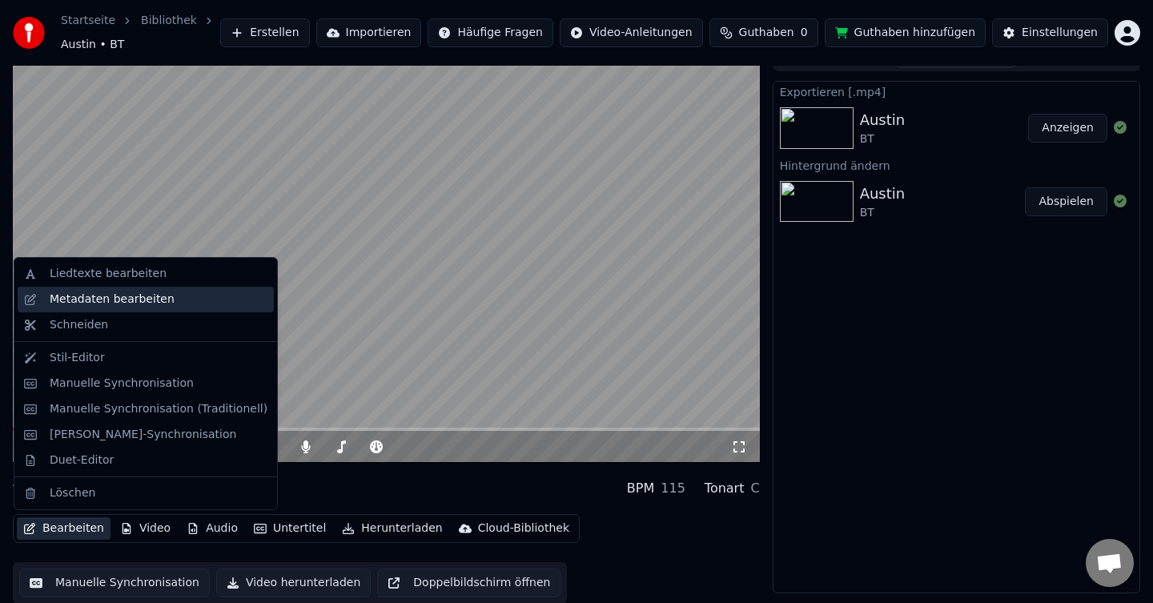
click at [66, 303] on div "Metadaten bearbeiten" at bounding box center [112, 299] width 125 height 16
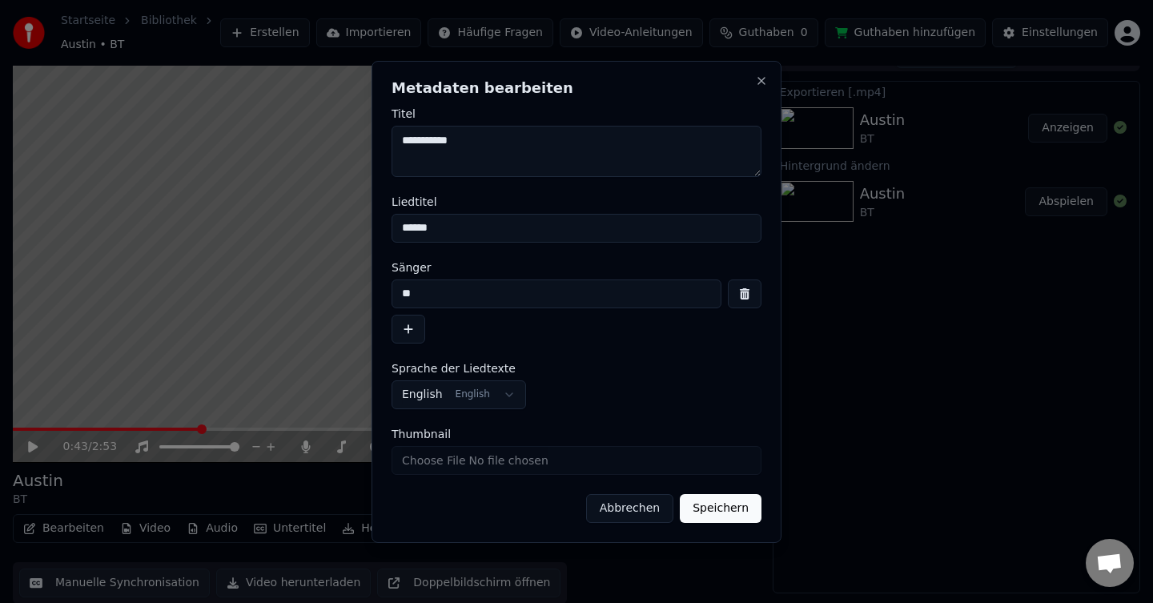
drag, startPoint x: 456, startPoint y: 297, endPoint x: 319, endPoint y: 295, distance: 136.9
click at [319, 295] on body "**********" at bounding box center [576, 278] width 1153 height 603
type input "*****"
drag, startPoint x: 490, startPoint y: 144, endPoint x: 632, endPoint y: 232, distance: 167.5
click at [438, 143] on textarea "**********" at bounding box center [576, 151] width 370 height 51
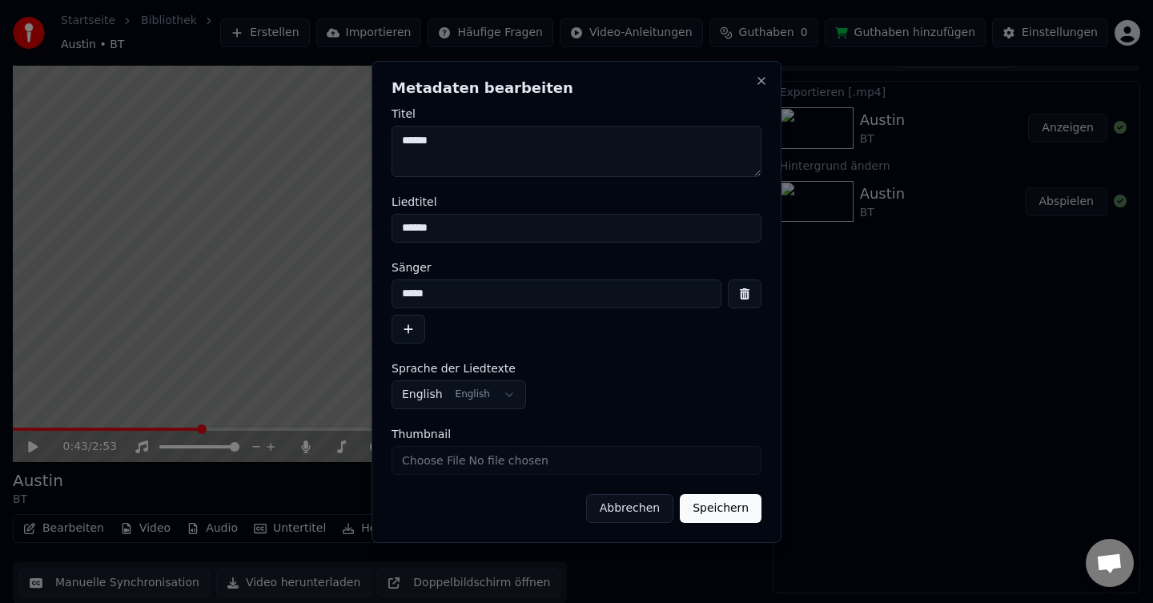
type textarea "******"
click at [724, 515] on button "Speichern" at bounding box center [721, 508] width 82 height 29
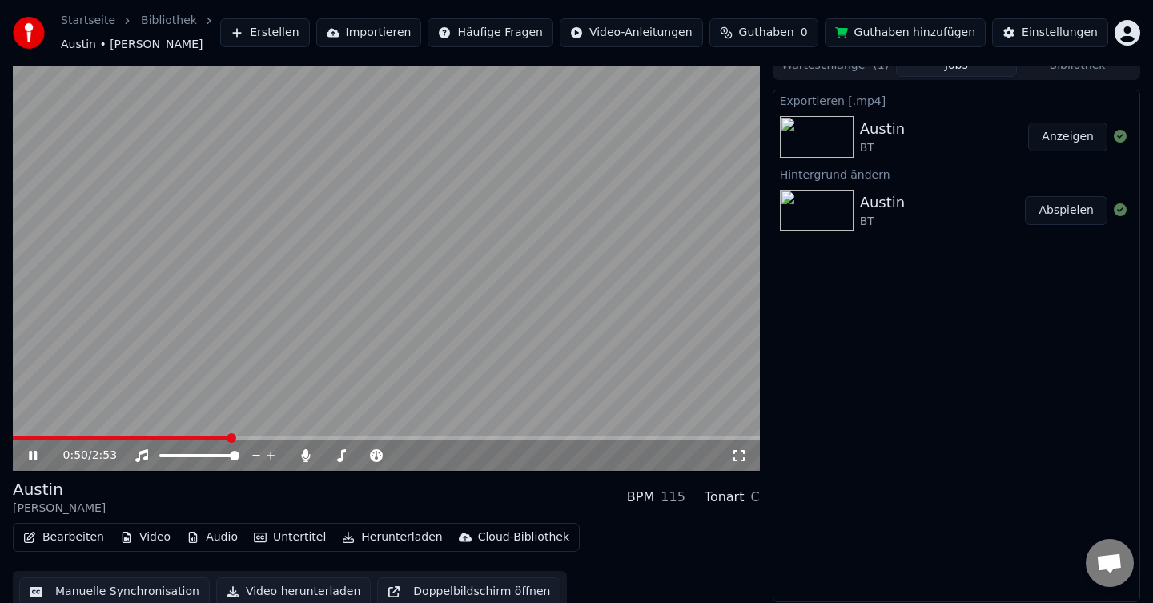
scroll to position [14, 0]
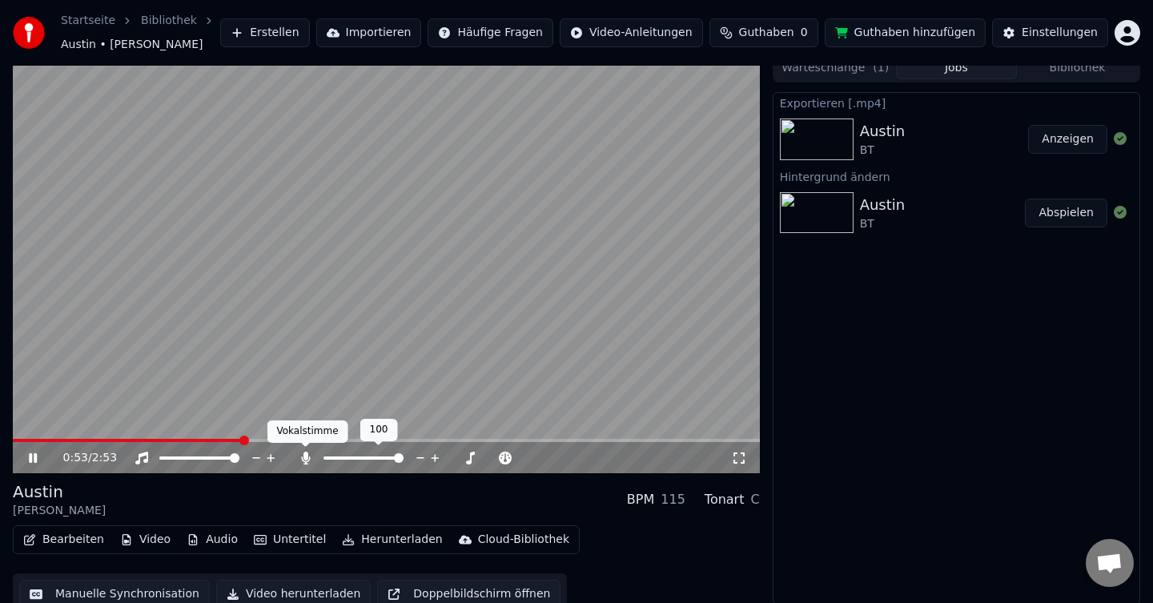
click at [310, 457] on icon at bounding box center [306, 457] width 16 height 13
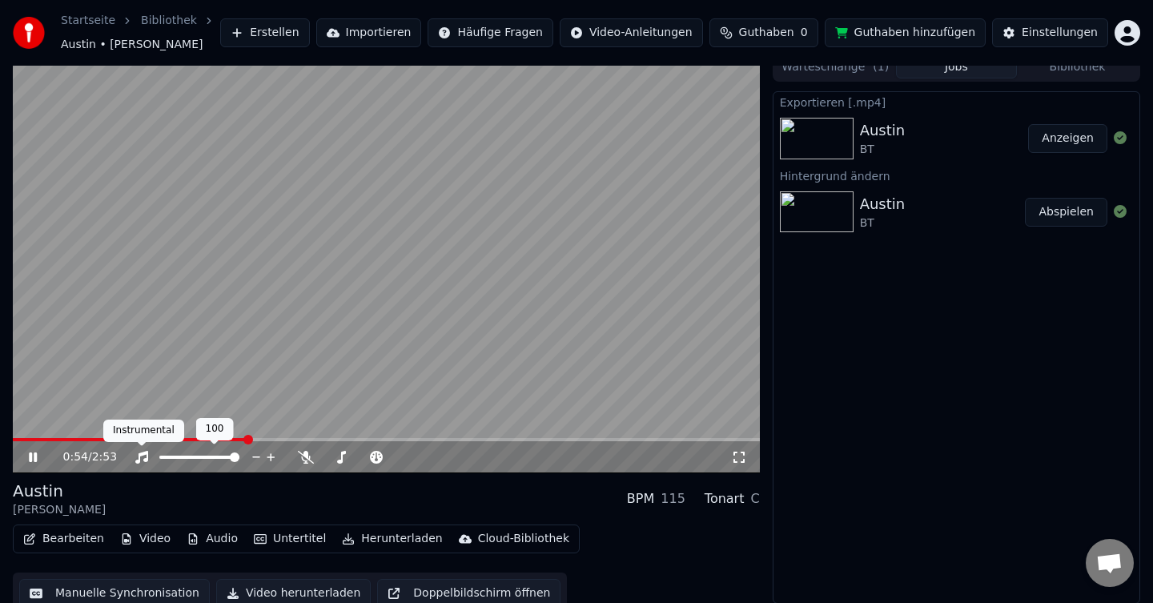
click at [134, 458] on icon at bounding box center [142, 457] width 16 height 13
drag, startPoint x: 33, startPoint y: 459, endPoint x: 99, endPoint y: 463, distance: 66.6
click at [33, 460] on icon at bounding box center [45, 457] width 38 height 13
click at [0, 429] on div "0:00 / 2:53 Austin Dasha BPM 115 Tonart C Bearbeiten Video Audio Untertitel Her…" at bounding box center [576, 334] width 1153 height 561
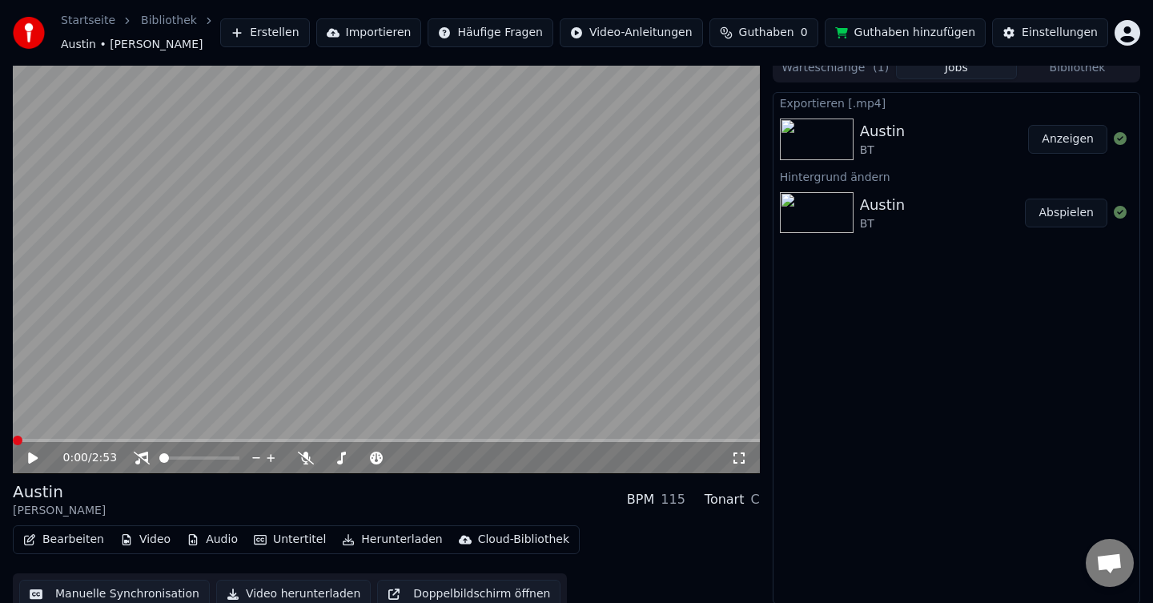
click at [33, 459] on icon at bounding box center [33, 457] width 10 height 11
click at [33, 460] on icon at bounding box center [45, 457] width 38 height 13
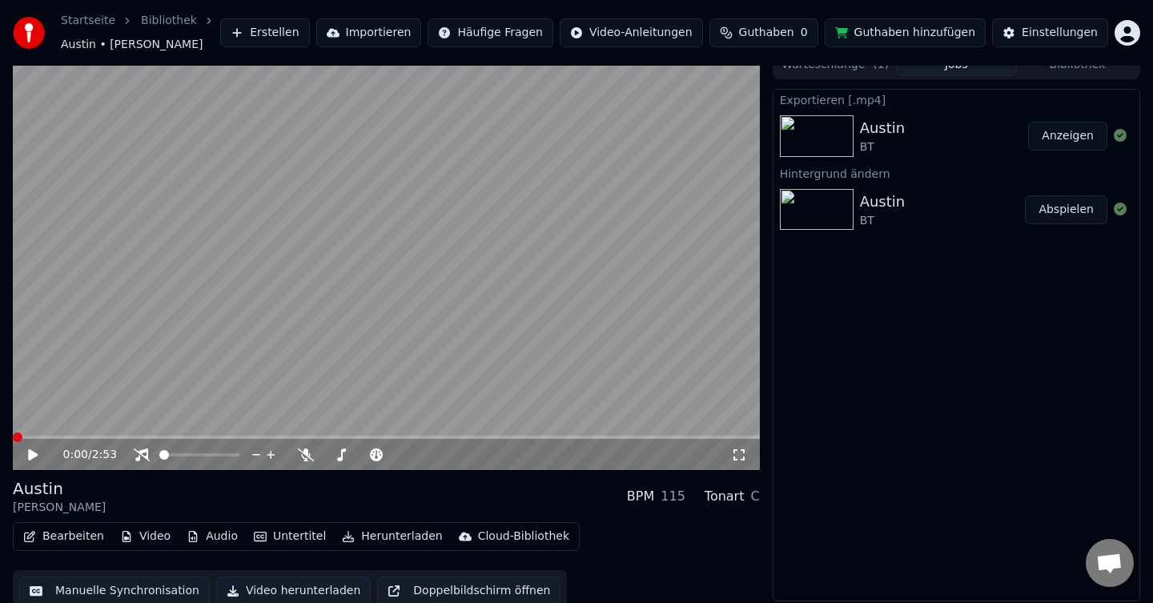
click at [838, 137] on img at bounding box center [817, 136] width 74 height 42
click at [804, 211] on img at bounding box center [817, 210] width 74 height 42
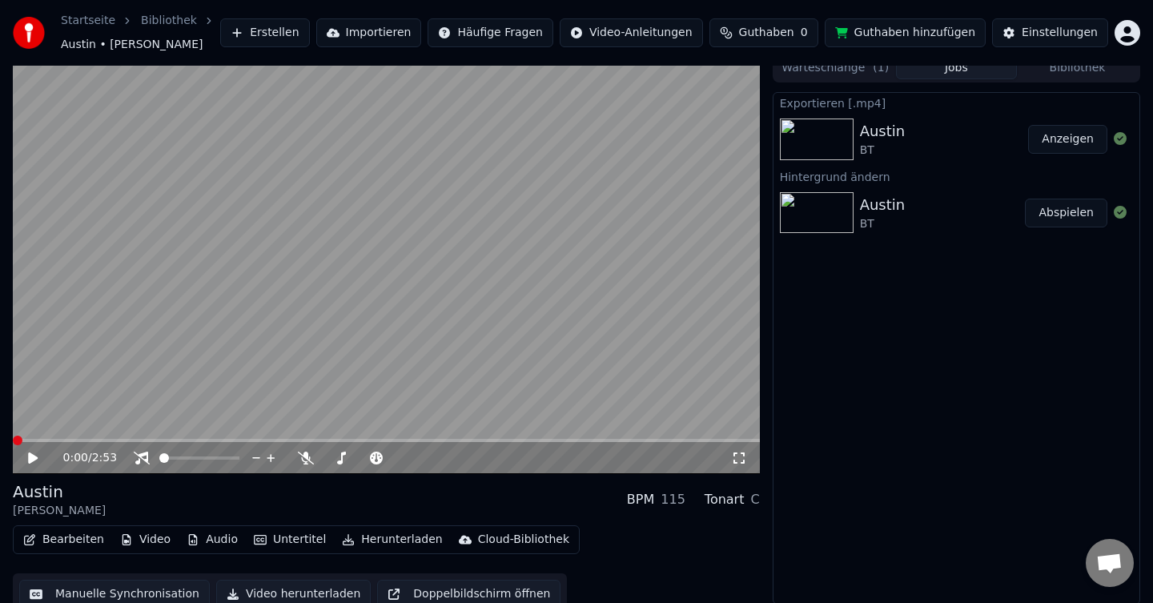
click at [840, 225] on img at bounding box center [817, 213] width 74 height 42
click at [28, 462] on icon at bounding box center [33, 458] width 10 height 11
click at [34, 461] on icon at bounding box center [33, 459] width 8 height 10
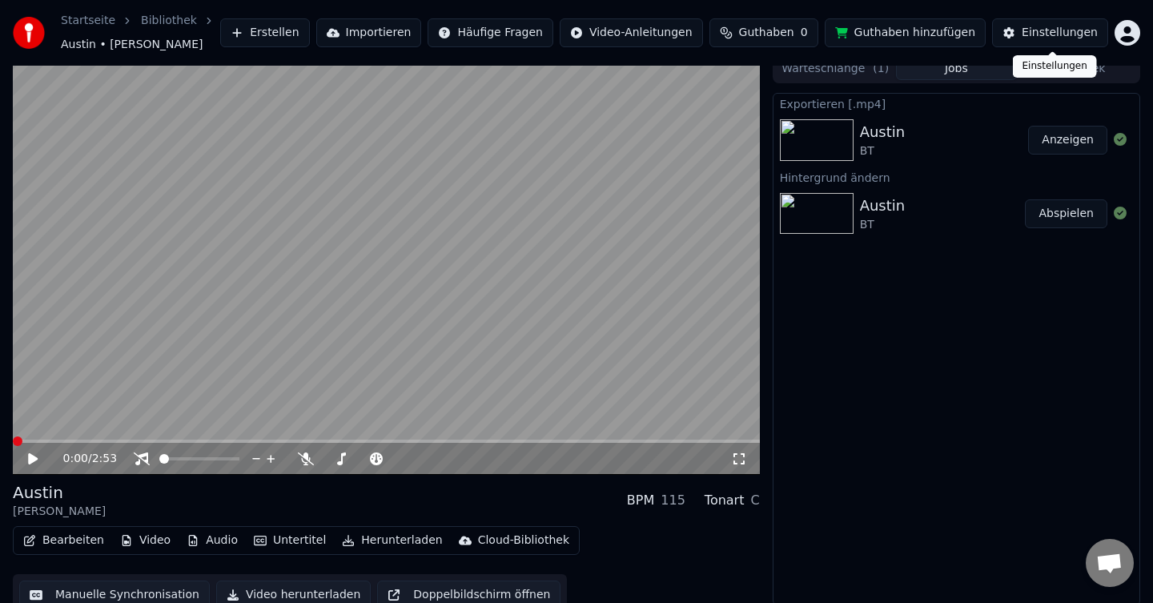
click at [1044, 30] on div "Einstellungen" at bounding box center [1059, 33] width 76 height 16
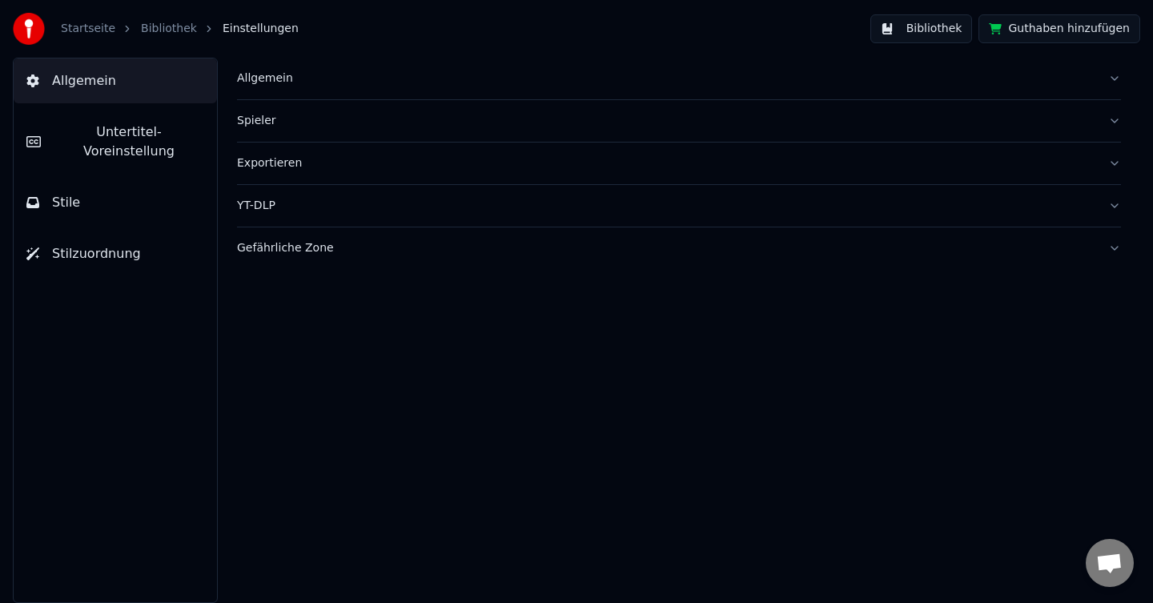
click at [167, 26] on link "Bibliothek" at bounding box center [169, 29] width 56 height 16
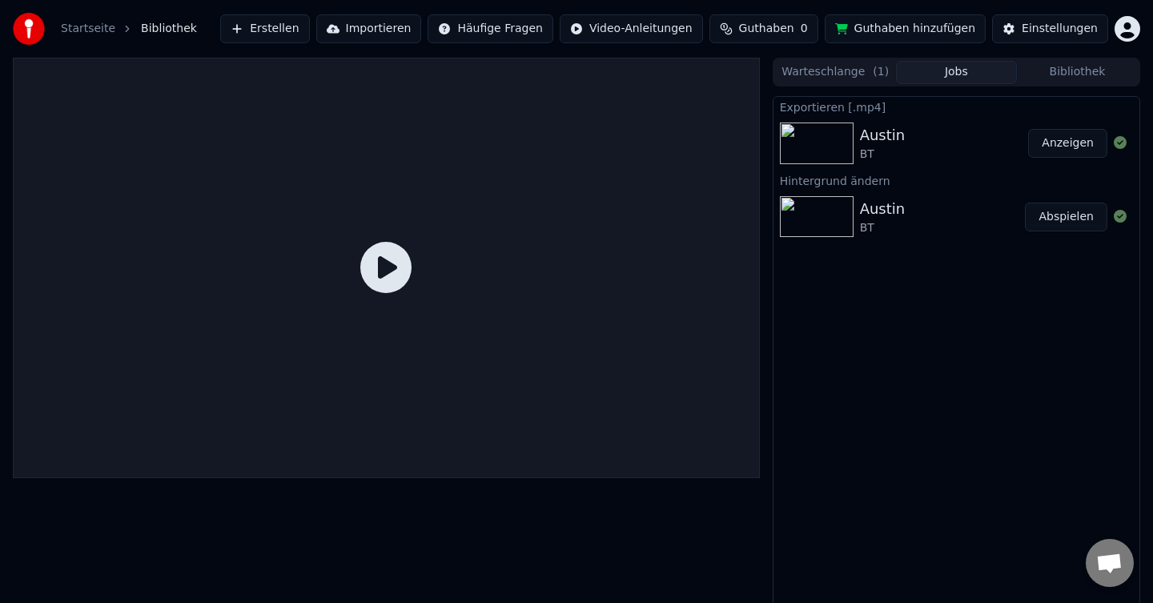
click at [960, 223] on div "Austin BT" at bounding box center [943, 217] width 166 height 38
click at [938, 223] on div "Austin BT" at bounding box center [943, 217] width 166 height 38
click at [800, 149] on img at bounding box center [817, 143] width 74 height 42
click at [1063, 219] on button "Abspielen" at bounding box center [1066, 217] width 82 height 29
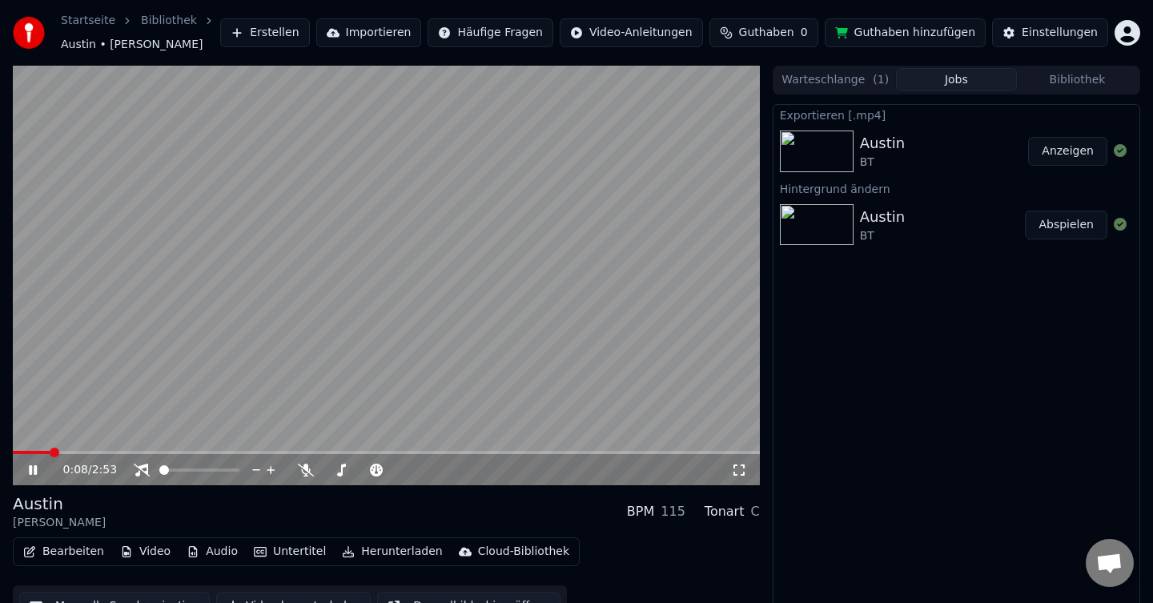
click at [31, 474] on icon at bounding box center [45, 469] width 38 height 13
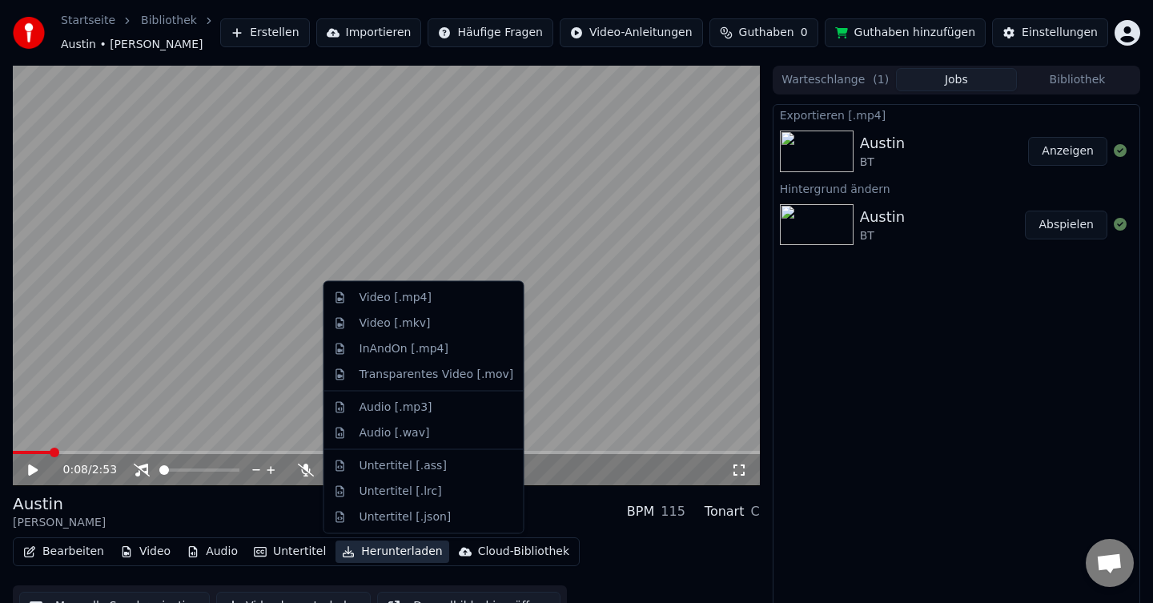
click at [411, 555] on button "Herunterladen" at bounding box center [391, 551] width 113 height 22
click at [438, 297] on div "Video [.mp4]" at bounding box center [436, 298] width 154 height 16
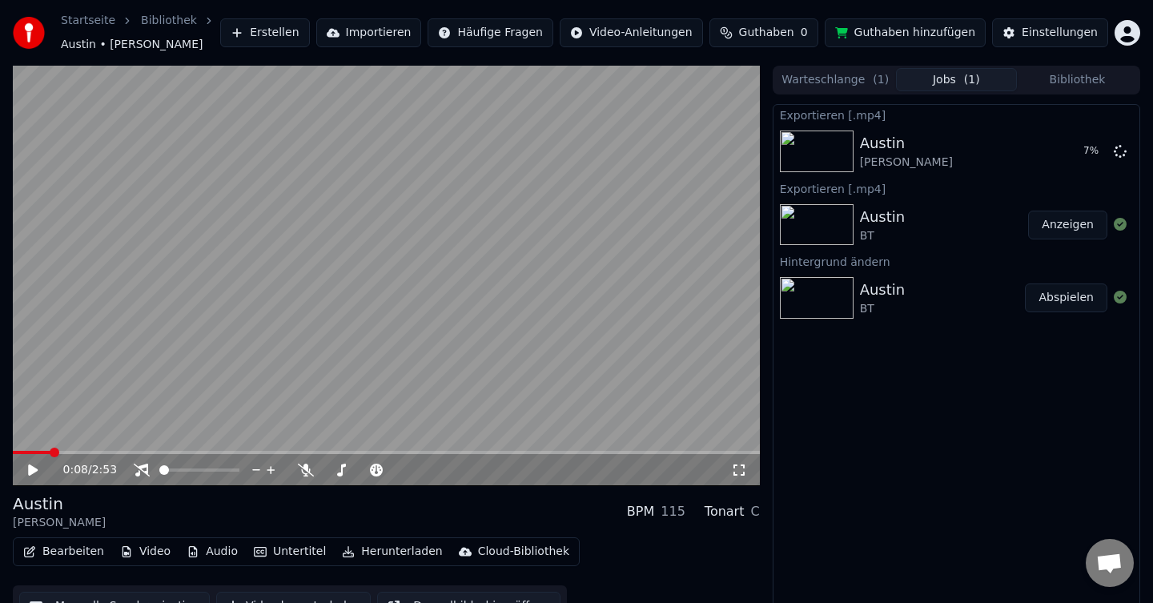
click at [931, 223] on div "Austin BT" at bounding box center [944, 225] width 169 height 38
click at [1069, 225] on button "Anzeigen" at bounding box center [1067, 225] width 79 height 29
click at [1065, 153] on button "Anzeigen" at bounding box center [1067, 151] width 79 height 29
